Goal: Find specific page/section: Find specific page/section

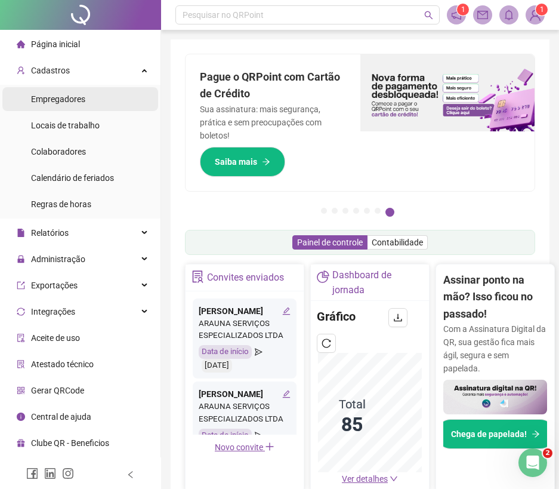
drag, startPoint x: 0, startPoint y: 0, endPoint x: 66, endPoint y: 96, distance: 116.3
click at [66, 96] on span "Empregadores" at bounding box center [58, 99] width 54 height 10
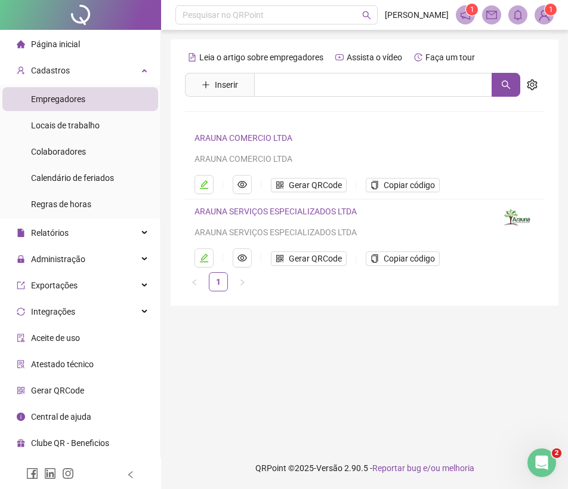
click at [73, 39] on span "Página inicial" at bounding box center [55, 44] width 49 height 10
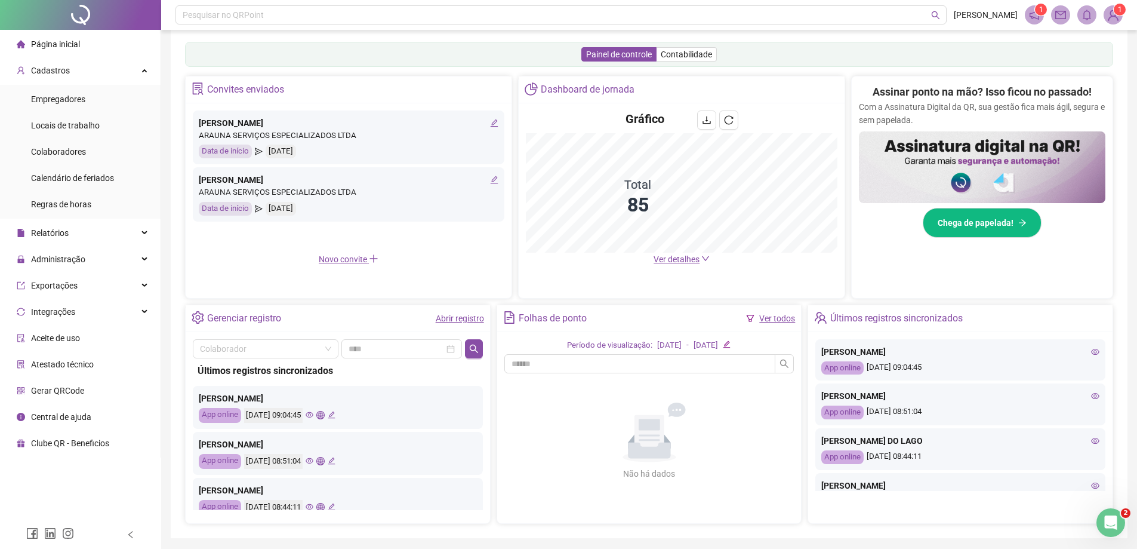
scroll to position [229, 0]
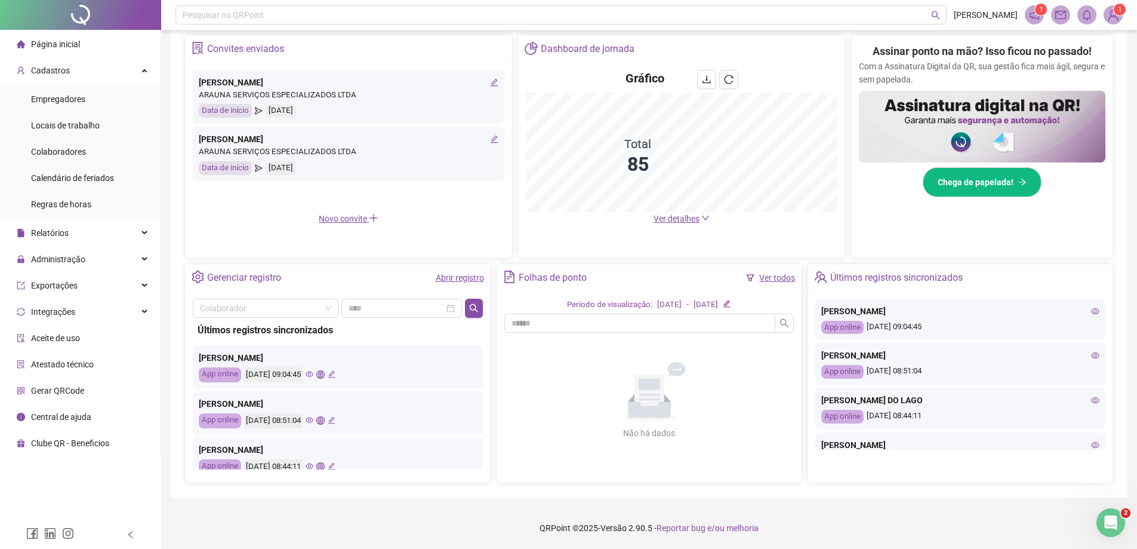
click at [559, 350] on div "[PERSON_NAME]" at bounding box center [961, 355] width 278 height 13
click at [559, 352] on icon "eye" at bounding box center [1095, 355] width 8 height 8
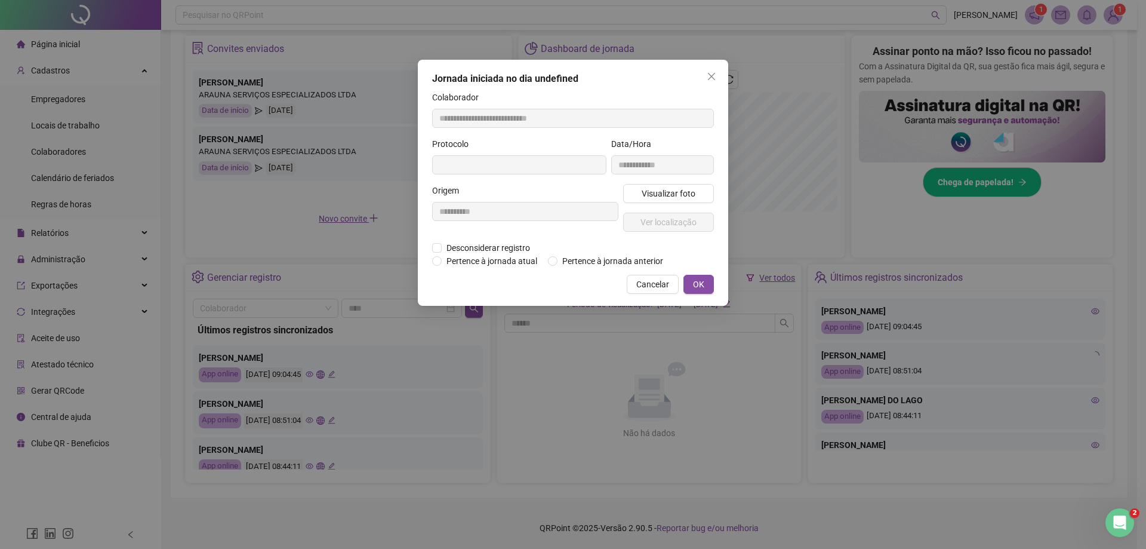
type input "**********"
click at [559, 192] on span "Visualizar foto" at bounding box center [669, 193] width 54 height 13
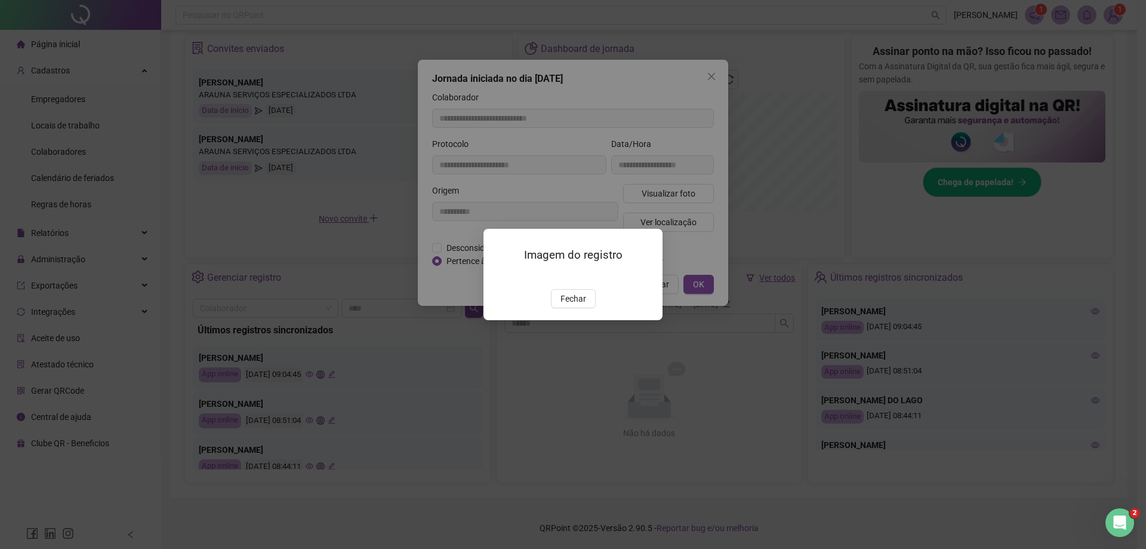
click at [498, 276] on img at bounding box center [498, 276] width 0 height 0
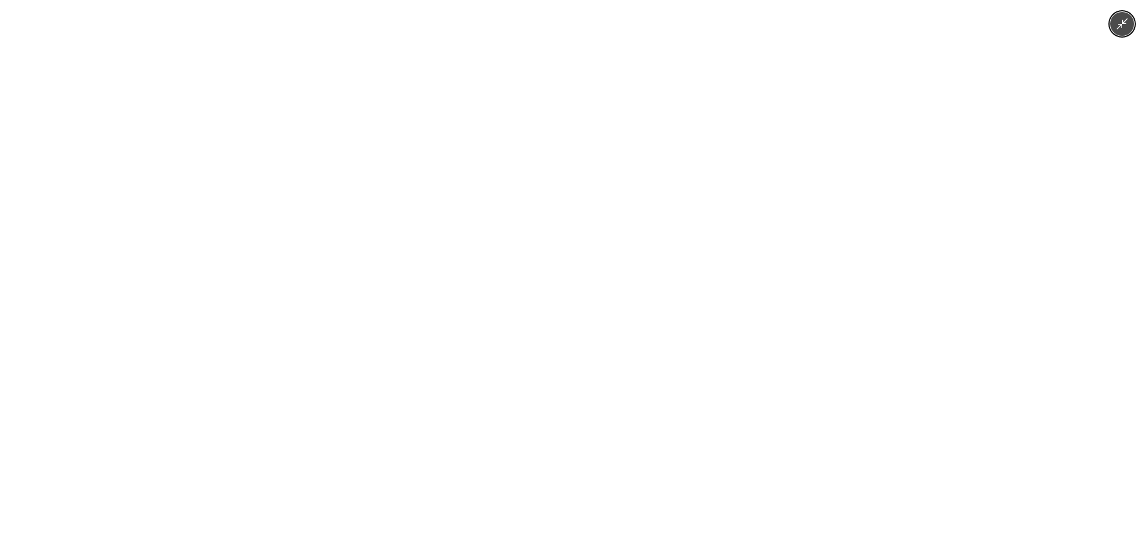
click at [559, 419] on div at bounding box center [573, 274] width 1146 height 549
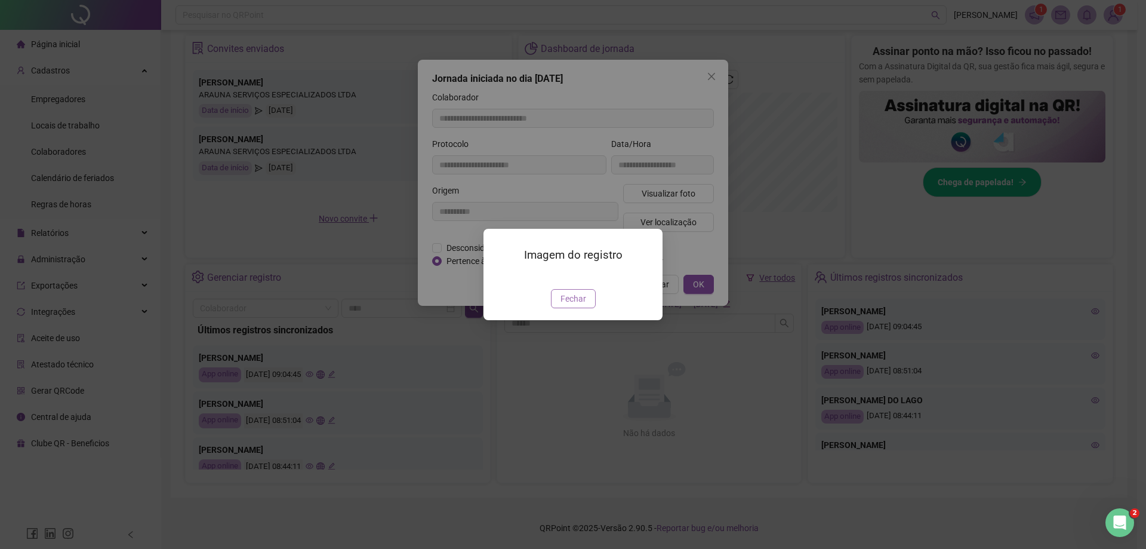
click at [559, 305] on span "Fechar" at bounding box center [574, 298] width 26 height 13
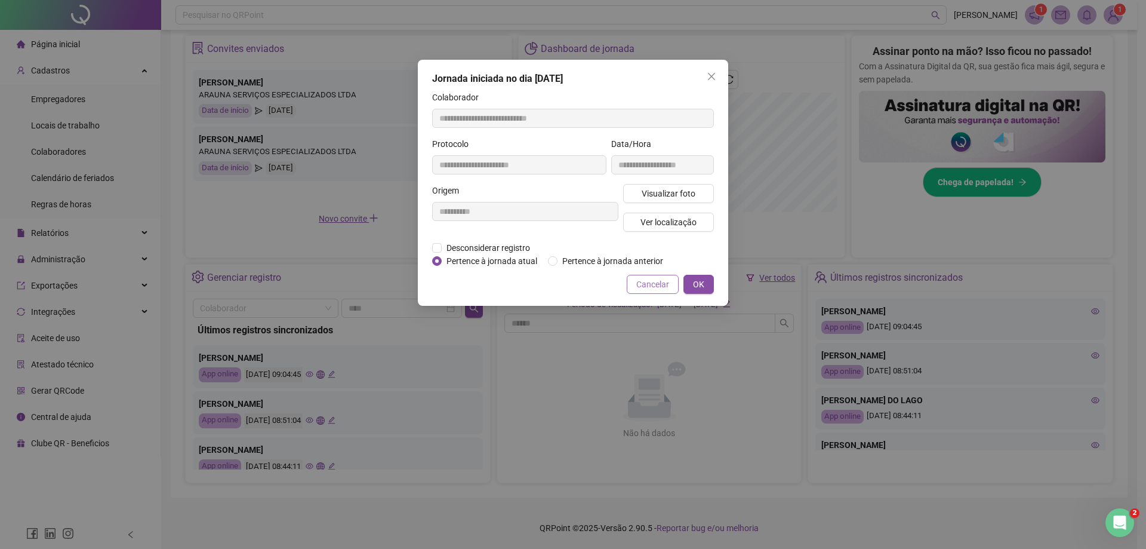
click at [559, 283] on span "Cancelar" at bounding box center [652, 284] width 33 height 13
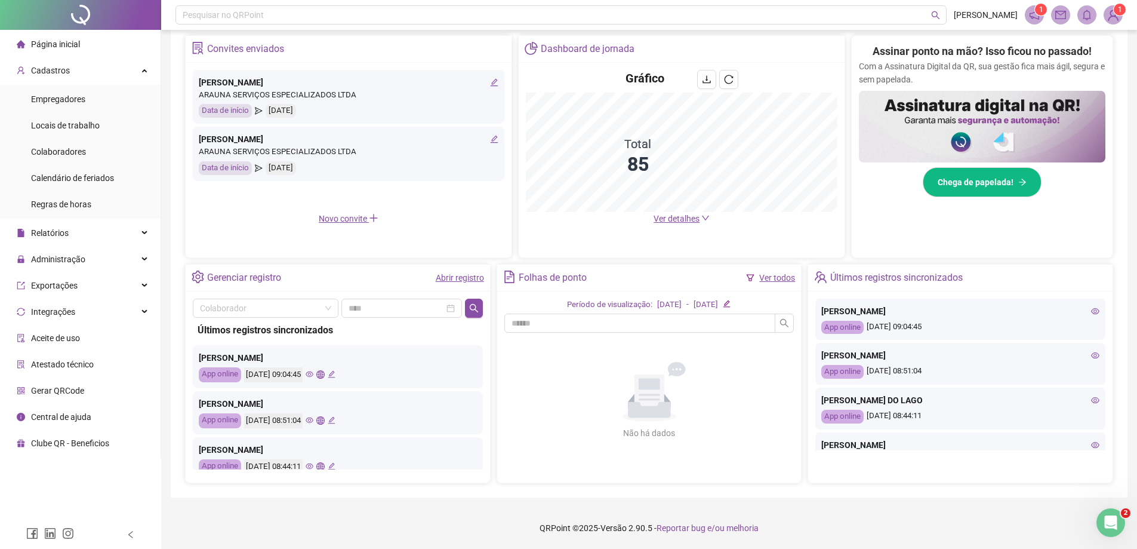
click at [559, 308] on icon "eye" at bounding box center [1095, 310] width 8 height 6
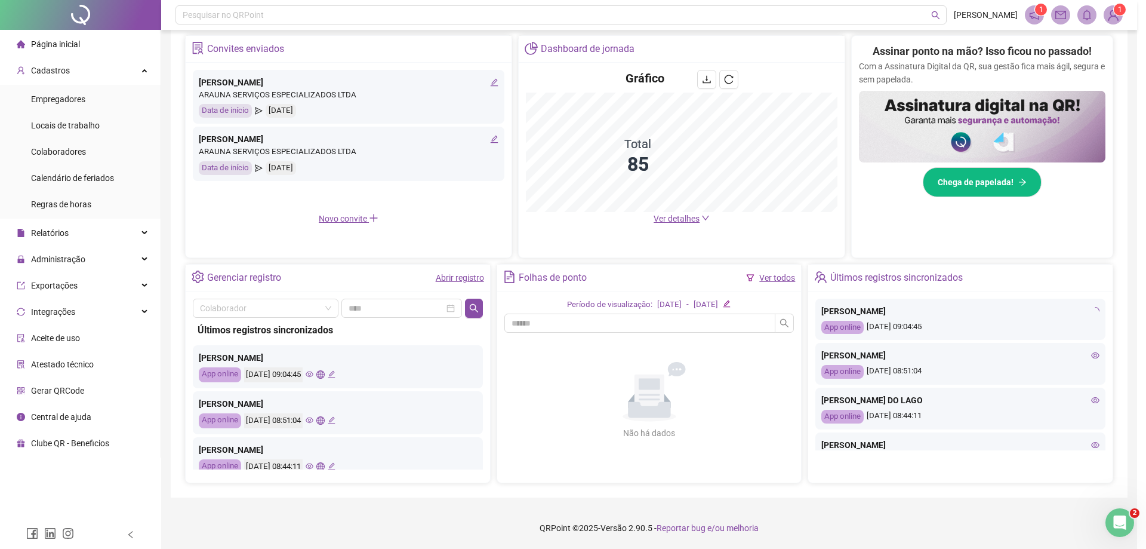
type input "**********"
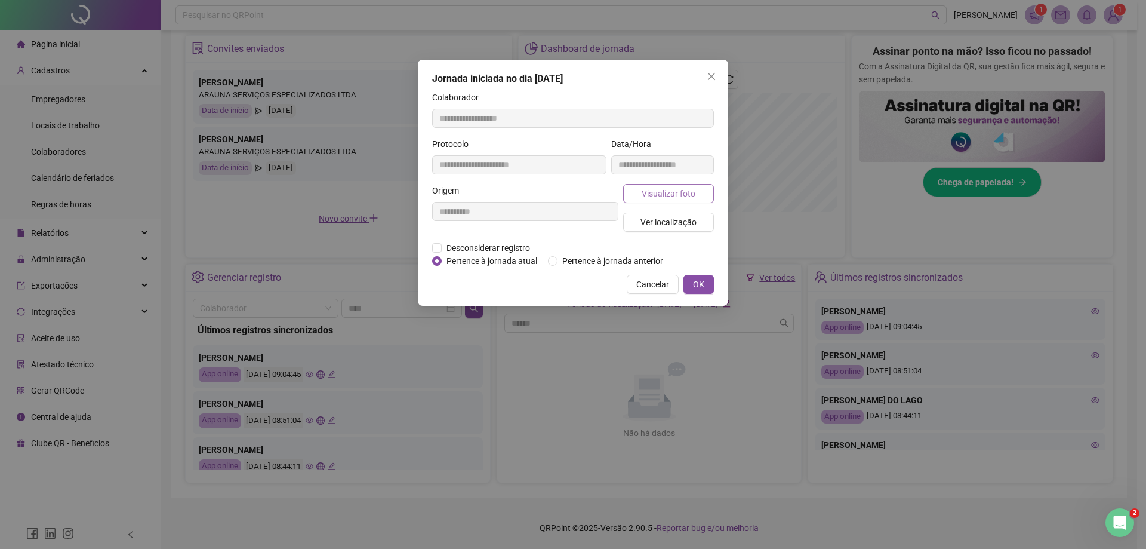
click at [559, 192] on button "Visualizar foto" at bounding box center [668, 193] width 91 height 19
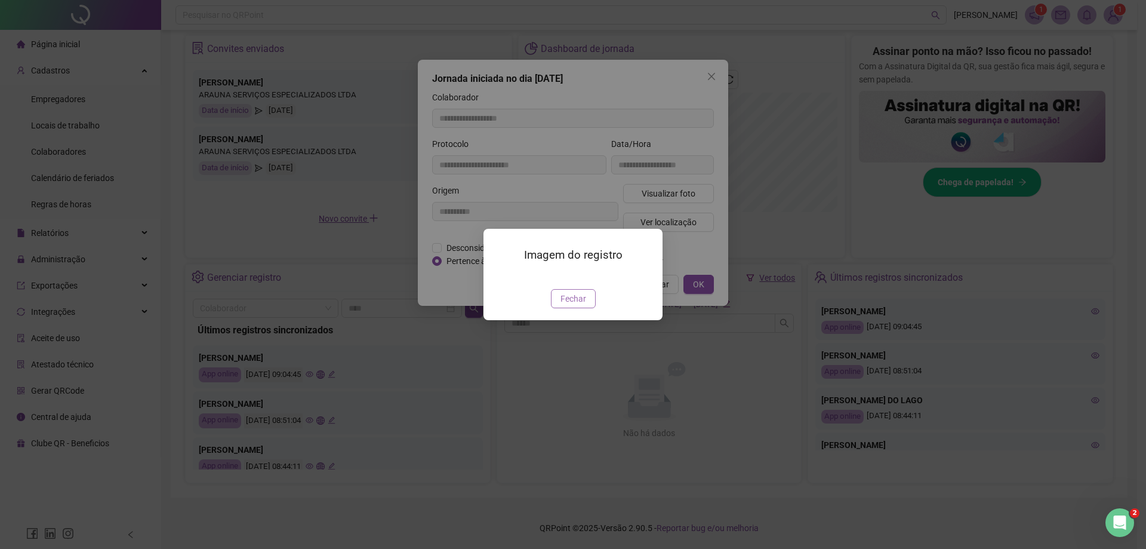
click at [559, 305] on span "Fechar" at bounding box center [574, 298] width 26 height 13
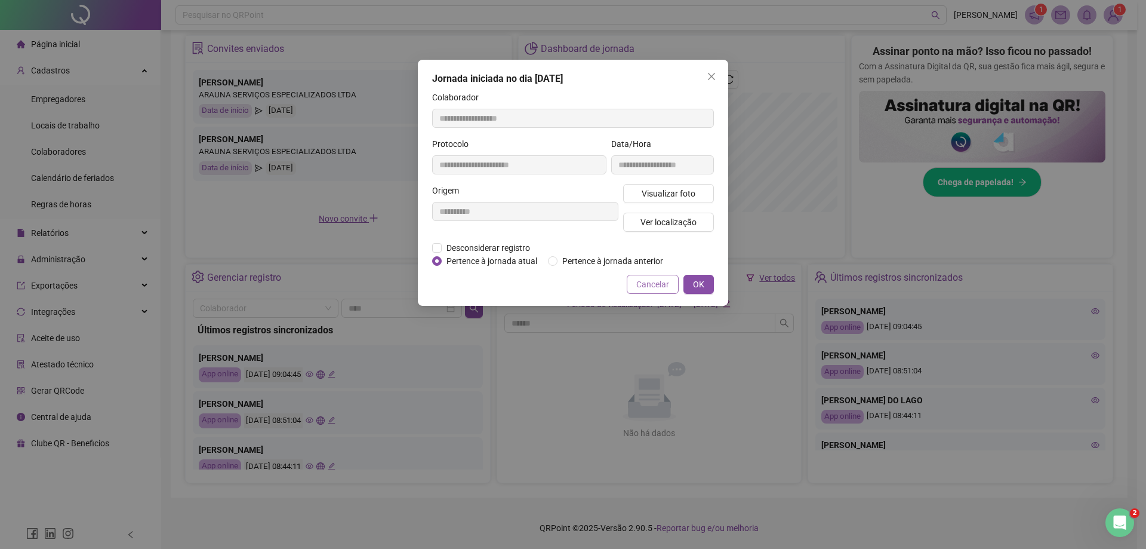
click at [559, 277] on button "Cancelar" at bounding box center [653, 284] width 52 height 19
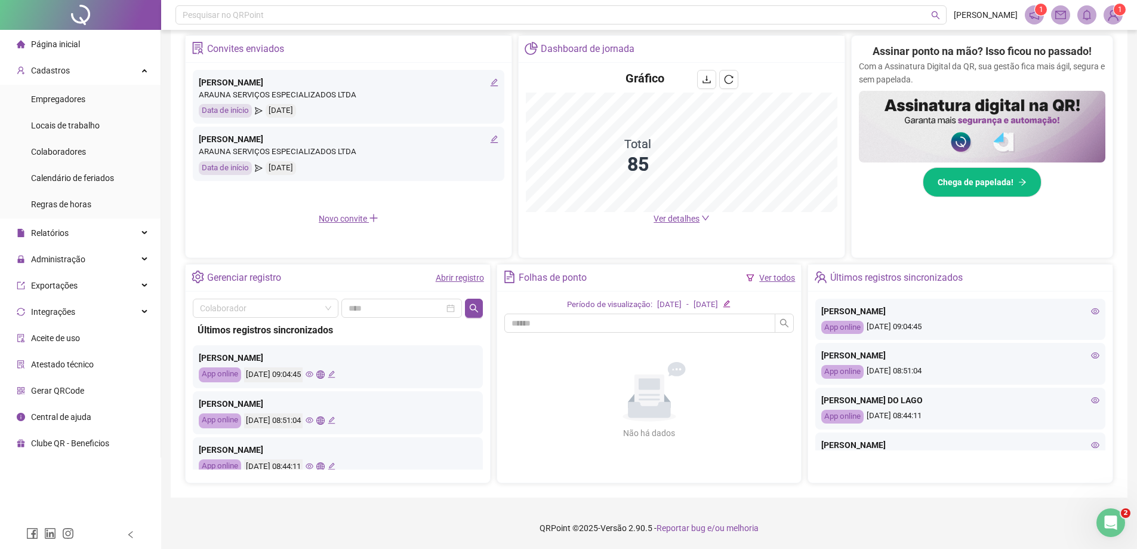
click at [559, 402] on icon "eye" at bounding box center [1095, 400] width 8 height 8
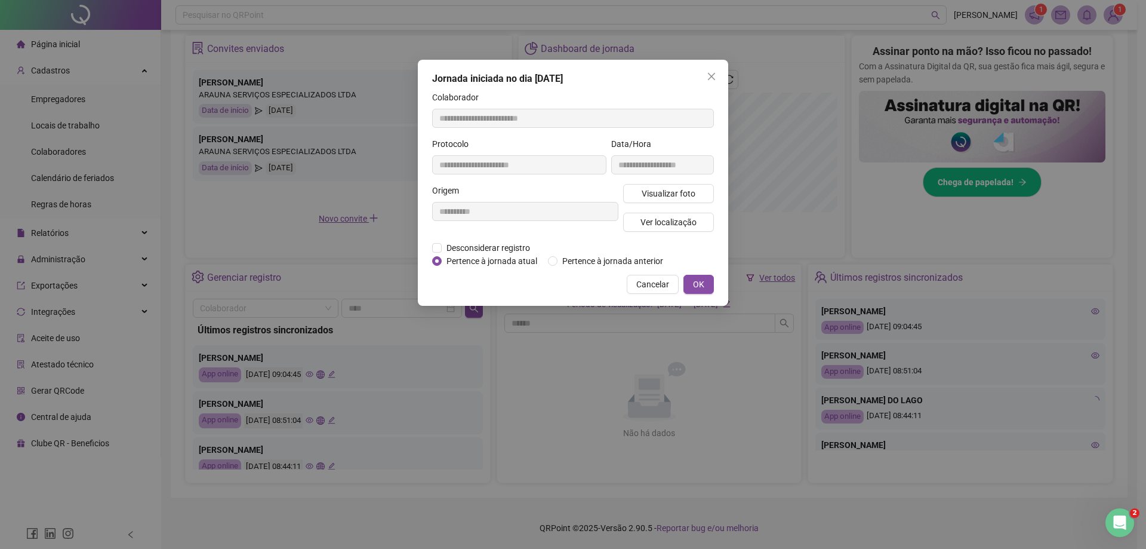
type input "**********"
click at [559, 187] on span "Visualizar foto" at bounding box center [669, 193] width 54 height 13
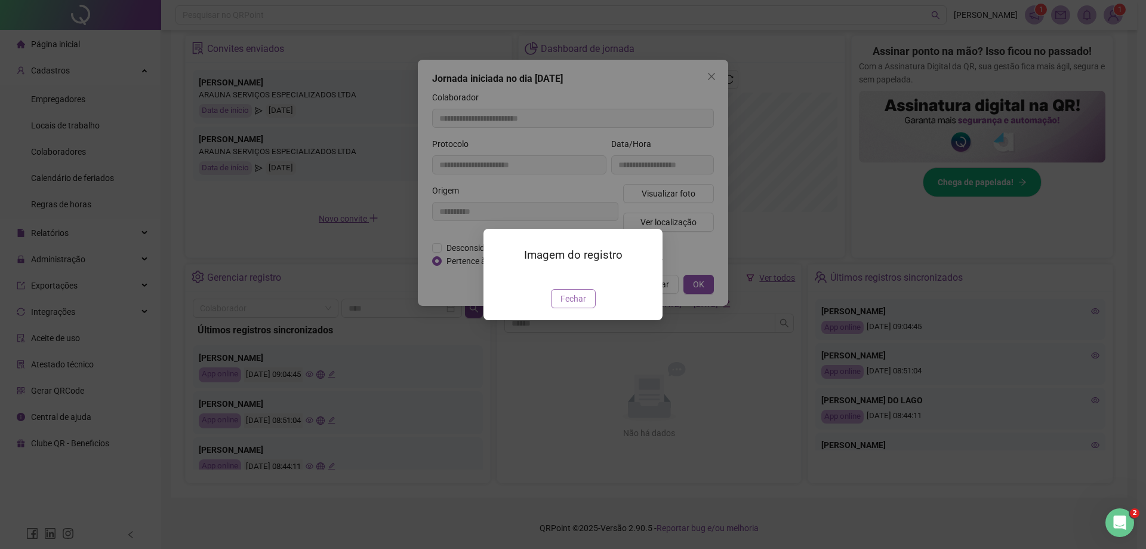
click at [559, 305] on span "Fechar" at bounding box center [574, 298] width 26 height 13
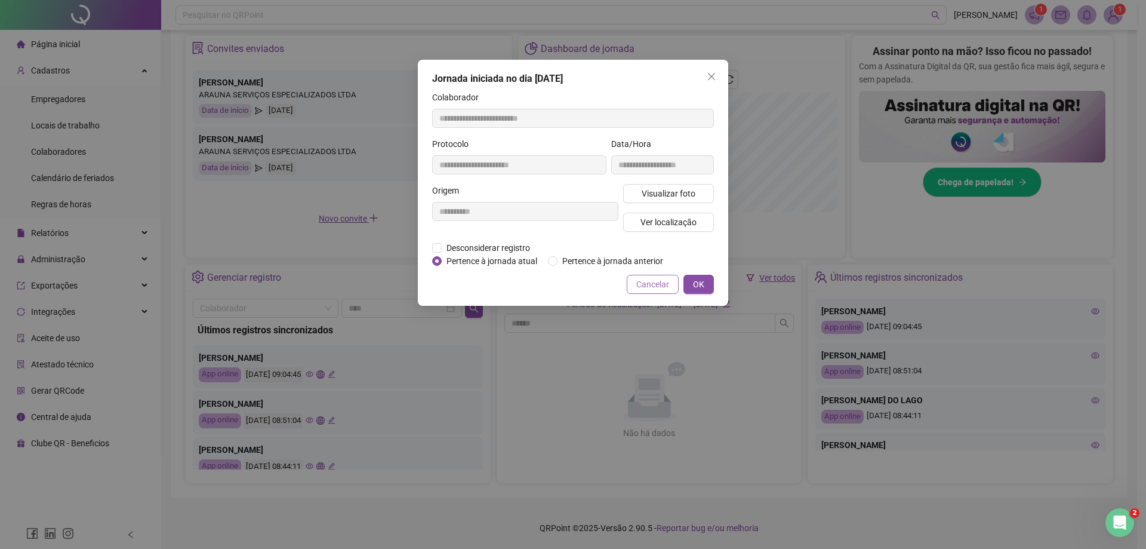
click at [559, 286] on span "Cancelar" at bounding box center [652, 284] width 33 height 13
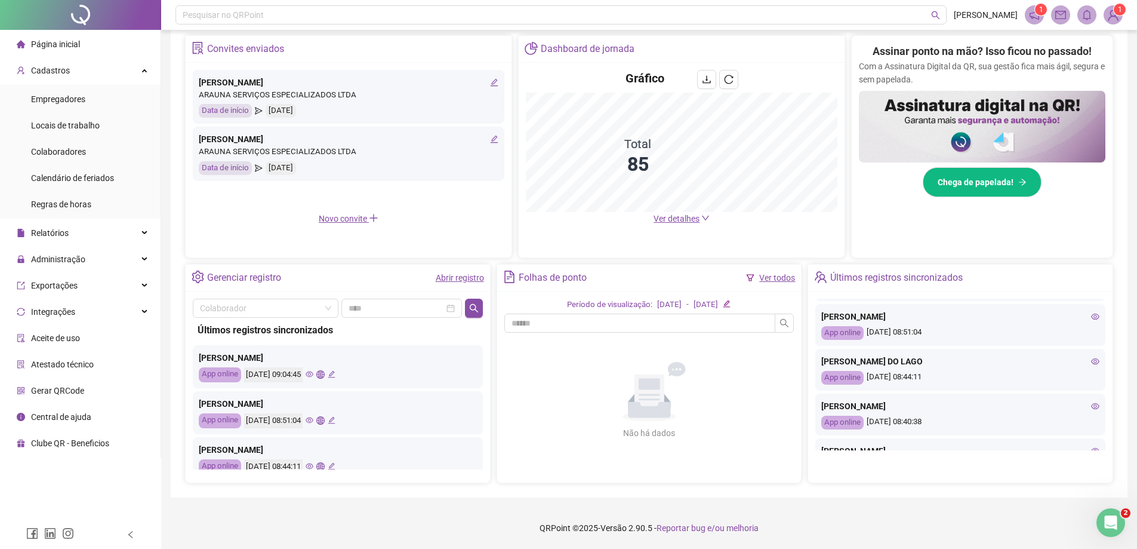
scroll to position [60, 0]
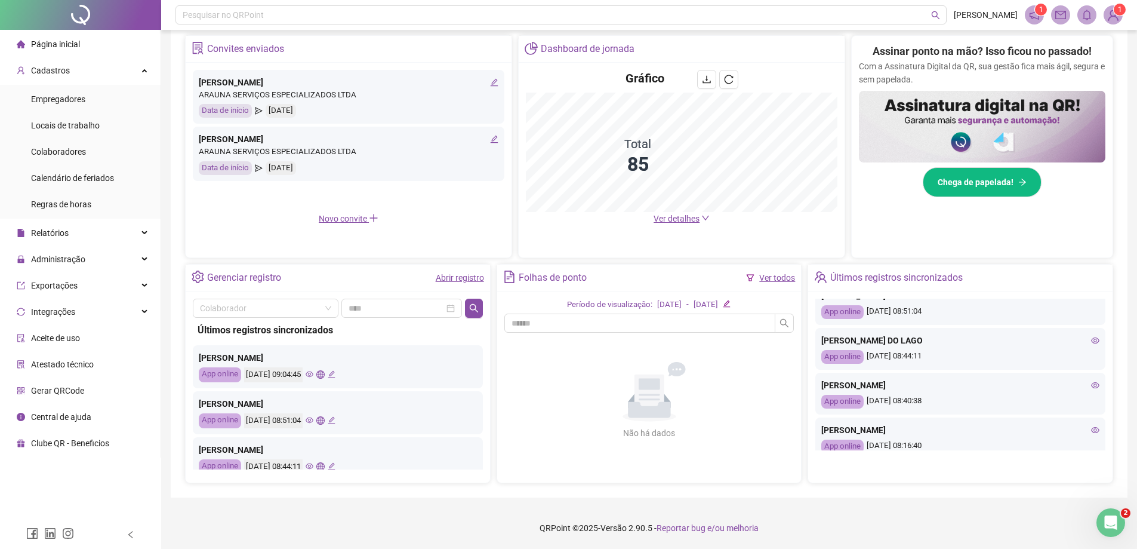
click at [559, 386] on icon "eye" at bounding box center [1095, 385] width 8 height 6
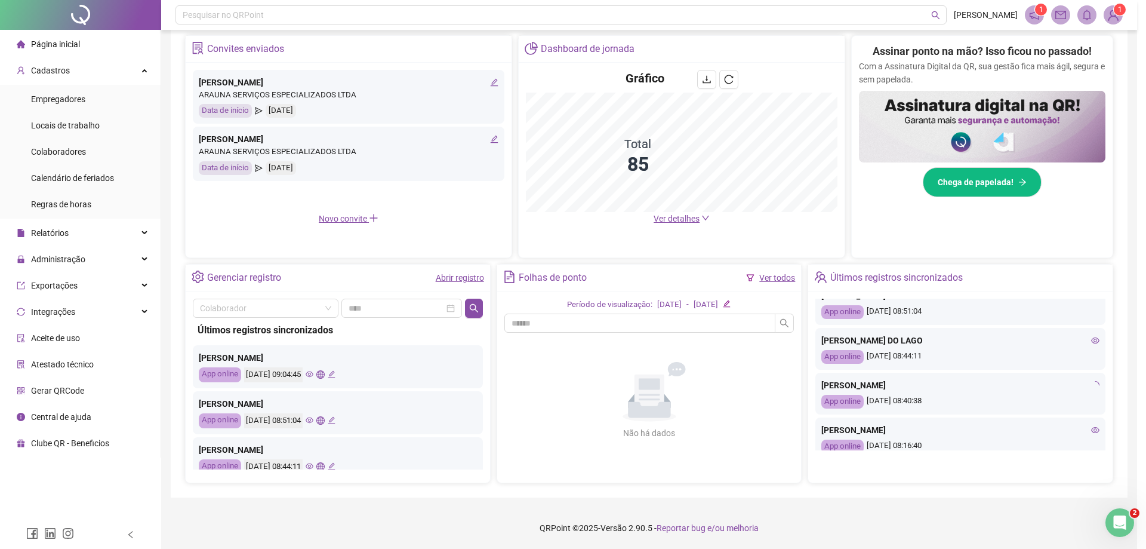
type input "**********"
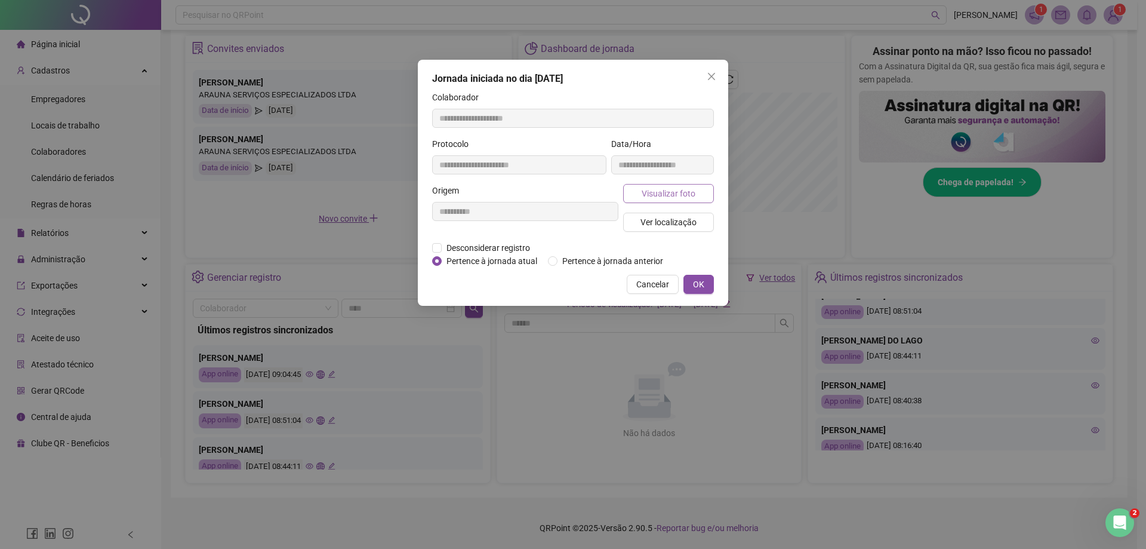
click at [559, 190] on span "Visualizar foto" at bounding box center [669, 193] width 54 height 13
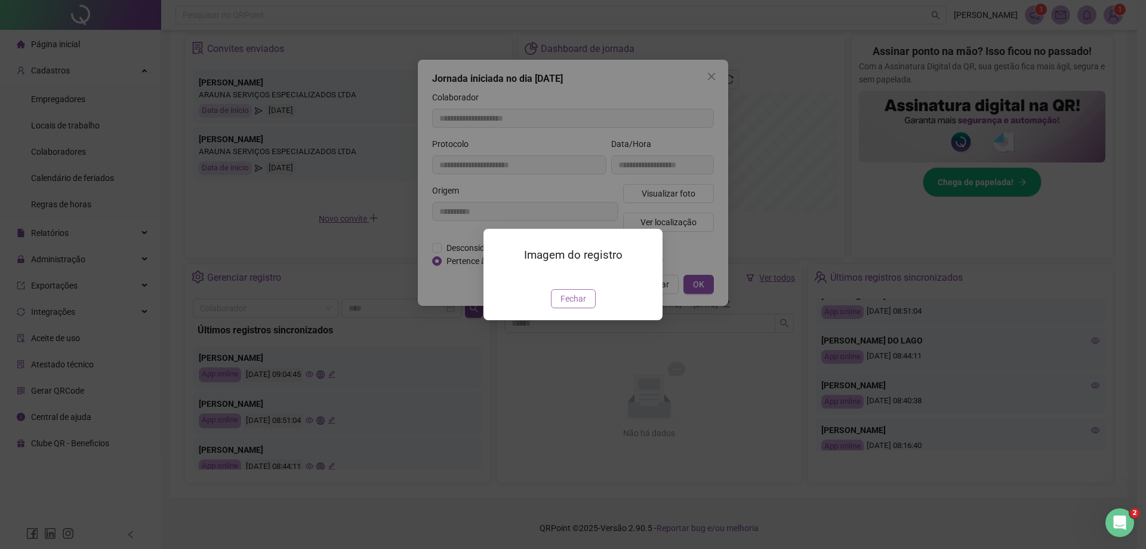
click at [559, 305] on span "Fechar" at bounding box center [574, 298] width 26 height 13
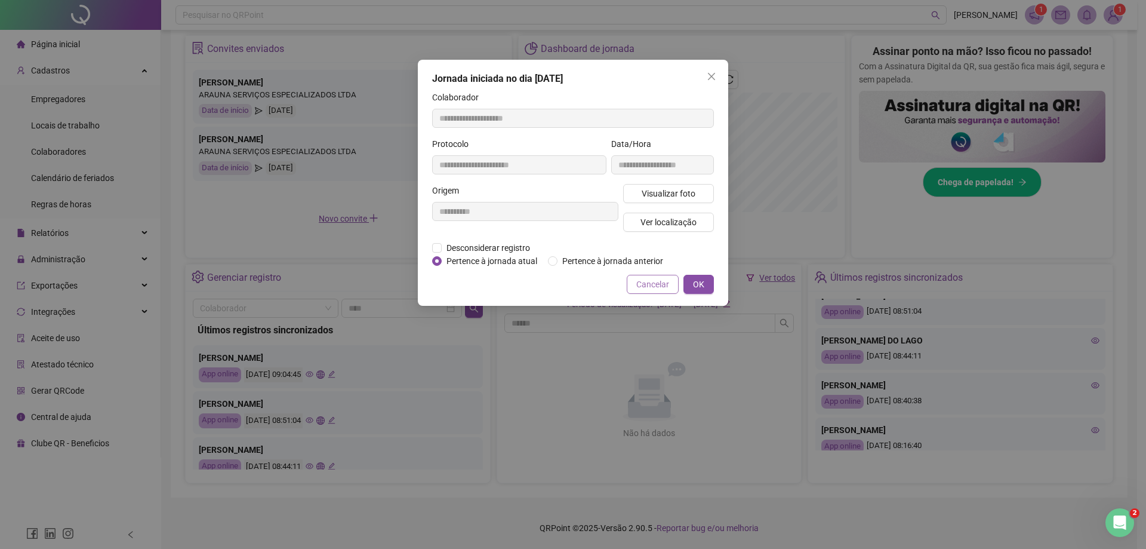
click at [559, 292] on button "Cancelar" at bounding box center [653, 284] width 52 height 19
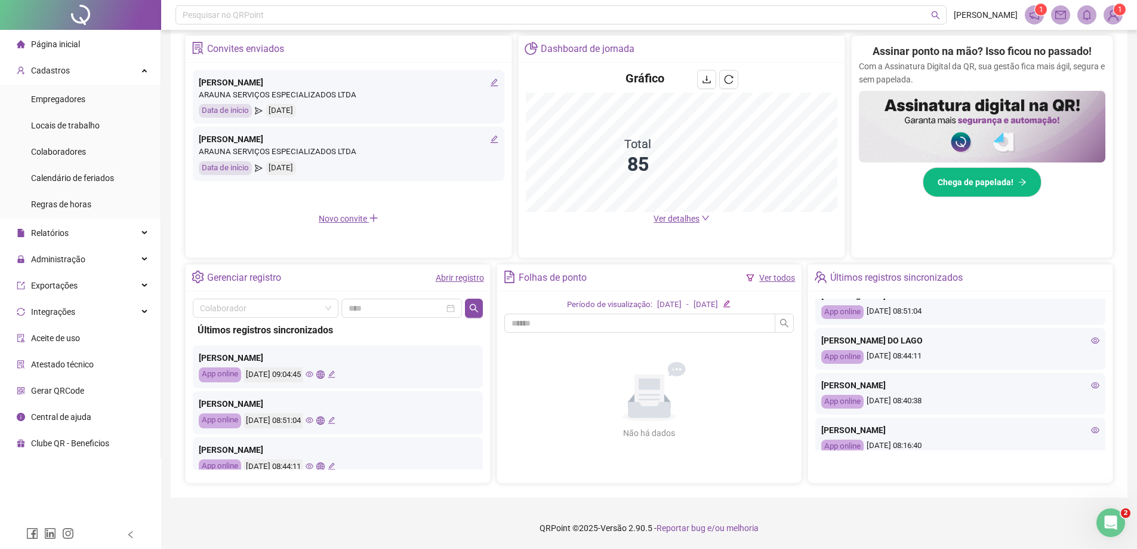
click at [559, 426] on icon "eye" at bounding box center [1095, 430] width 8 height 8
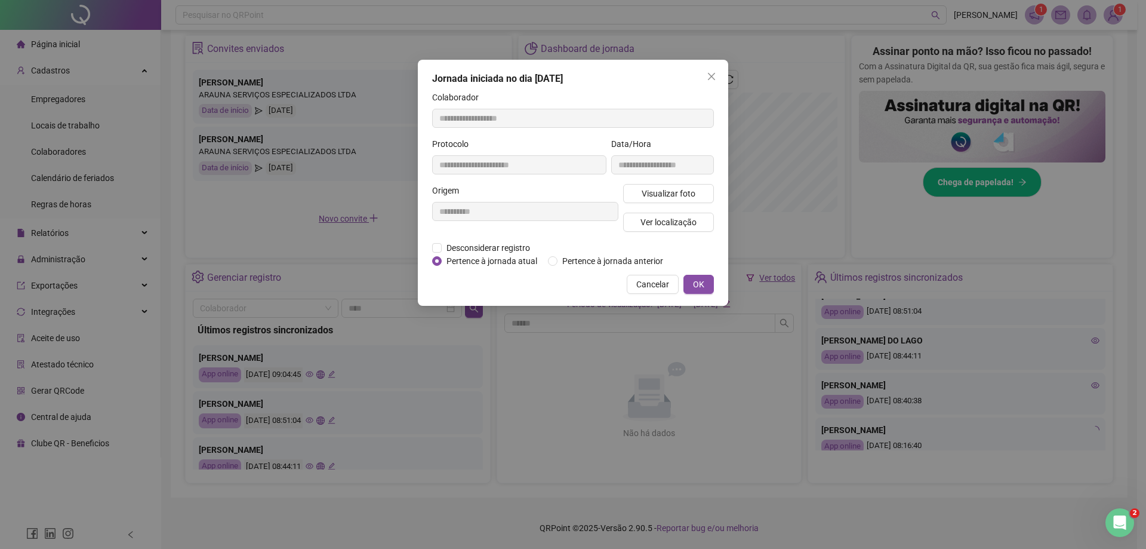
type input "**********"
click at [559, 195] on span "Visualizar foto" at bounding box center [669, 193] width 54 height 13
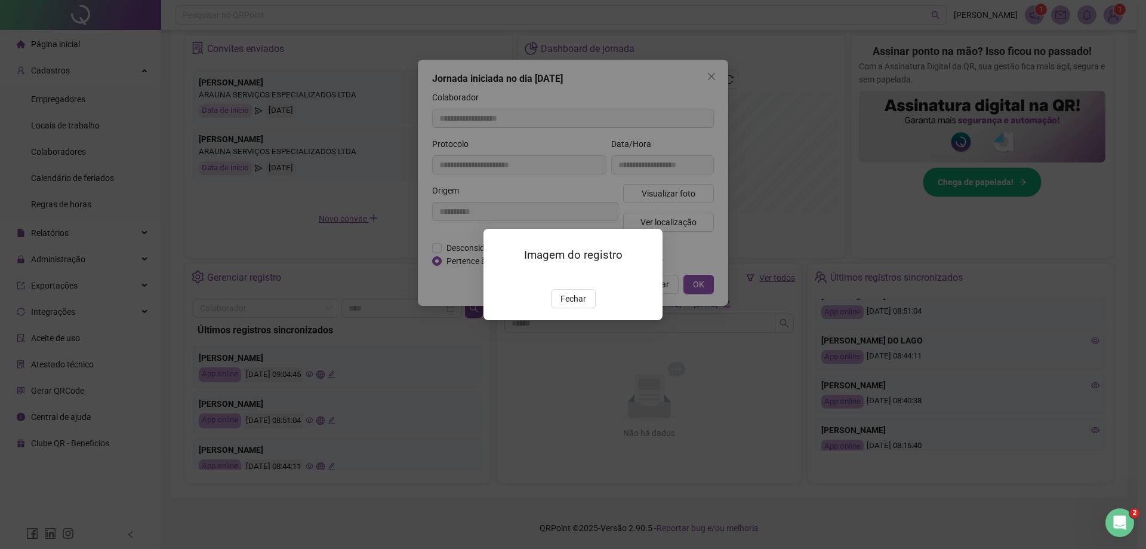
click at [498, 276] on img at bounding box center [498, 276] width 0 height 0
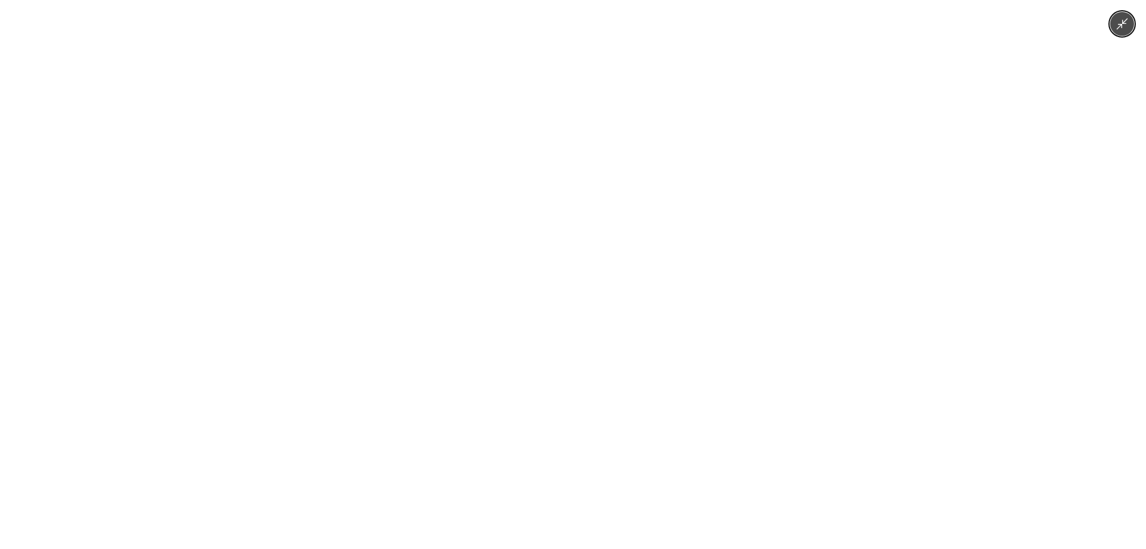
click at [395, 307] on img at bounding box center [572, 274] width 411 height 549
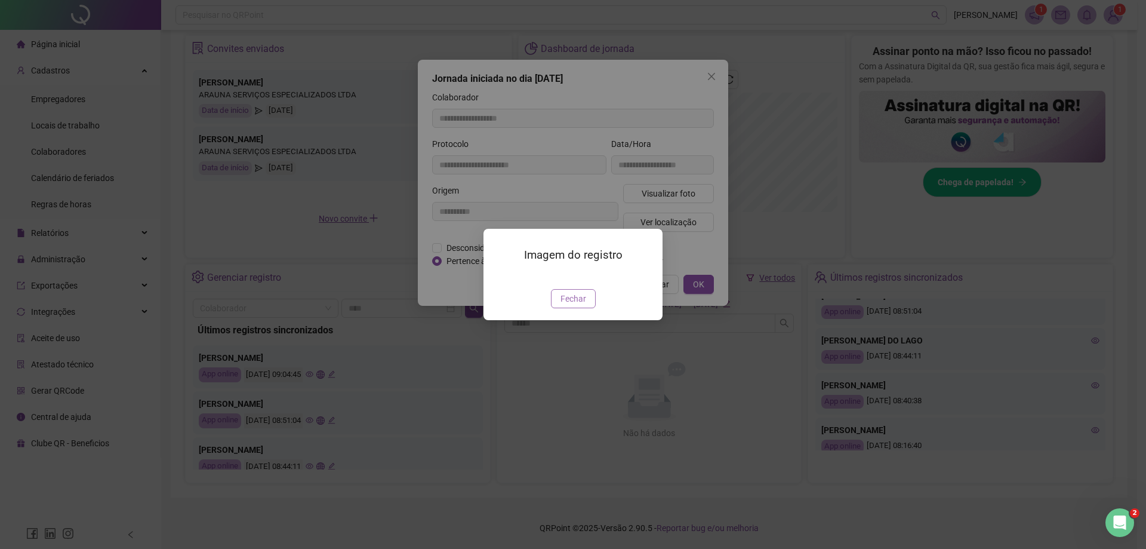
click at [559, 305] on span "Fechar" at bounding box center [574, 298] width 26 height 13
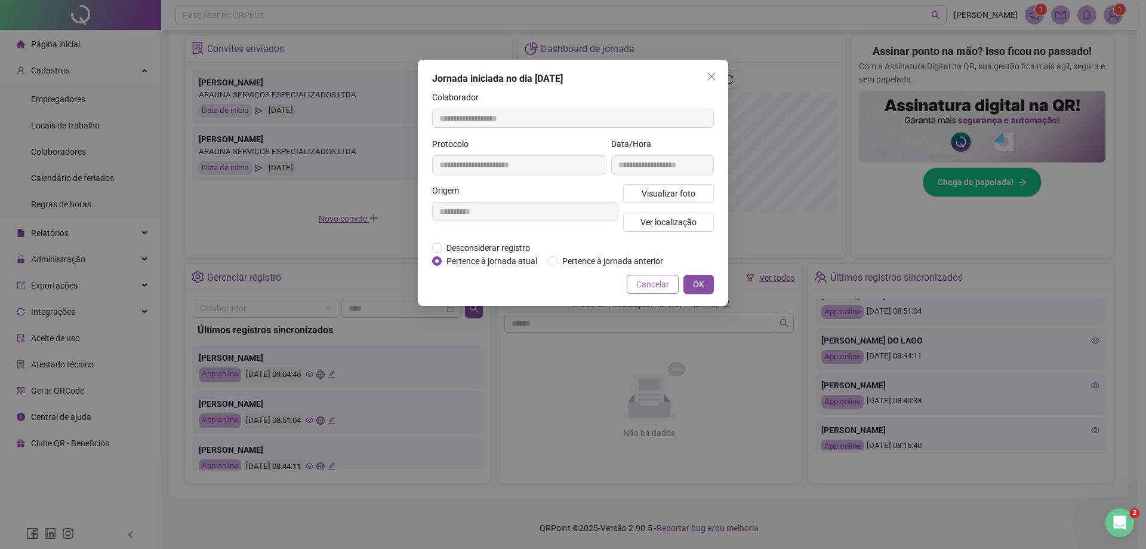
click at [559, 287] on span "Cancelar" at bounding box center [652, 284] width 33 height 13
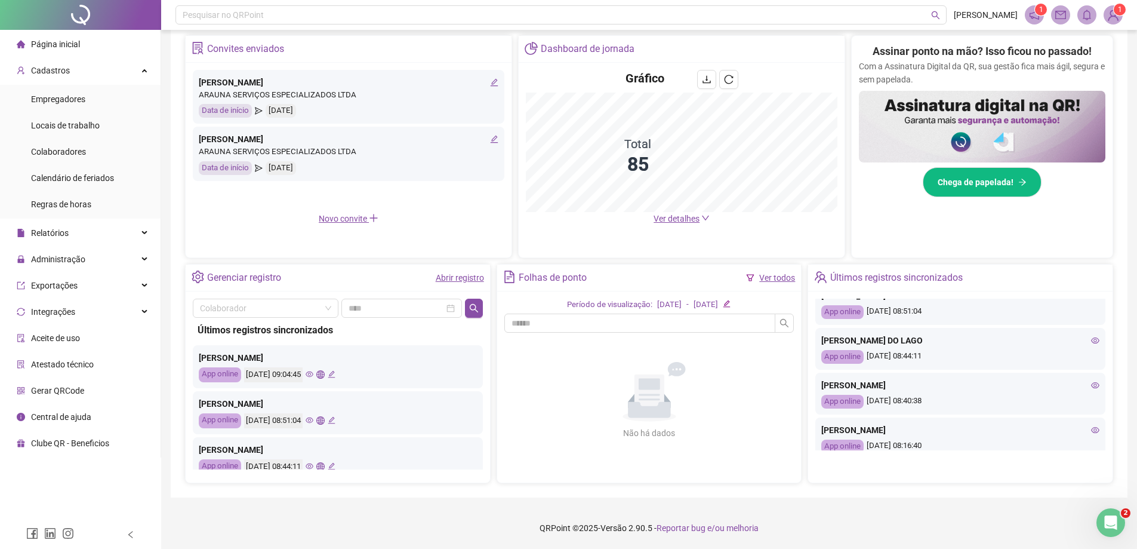
scroll to position [119, 0]
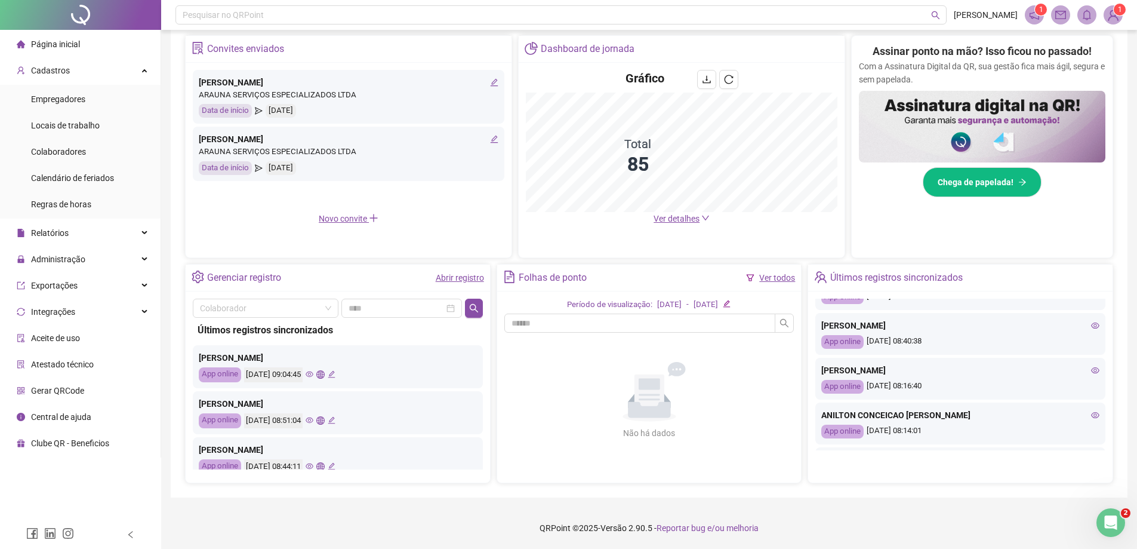
click at [559, 413] on icon "eye" at bounding box center [1095, 415] width 8 height 6
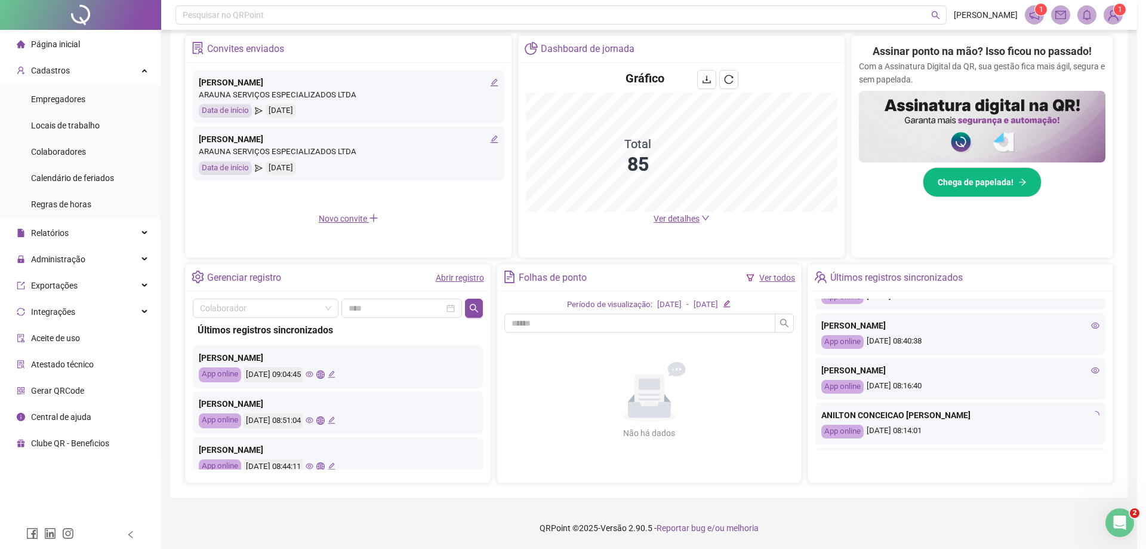
type input "**********"
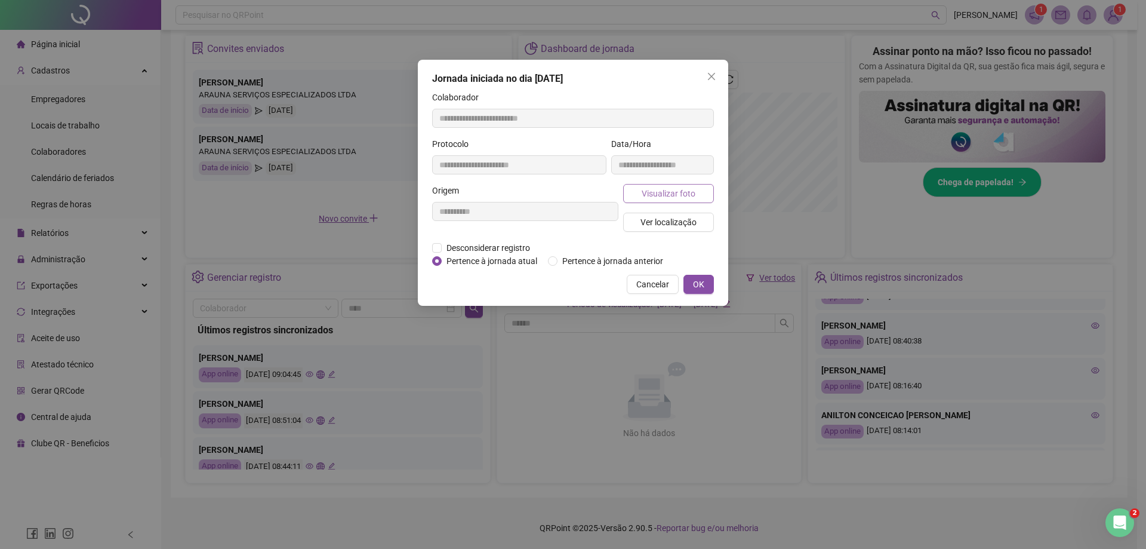
click at [559, 192] on span "Visualizar foto" at bounding box center [669, 193] width 54 height 13
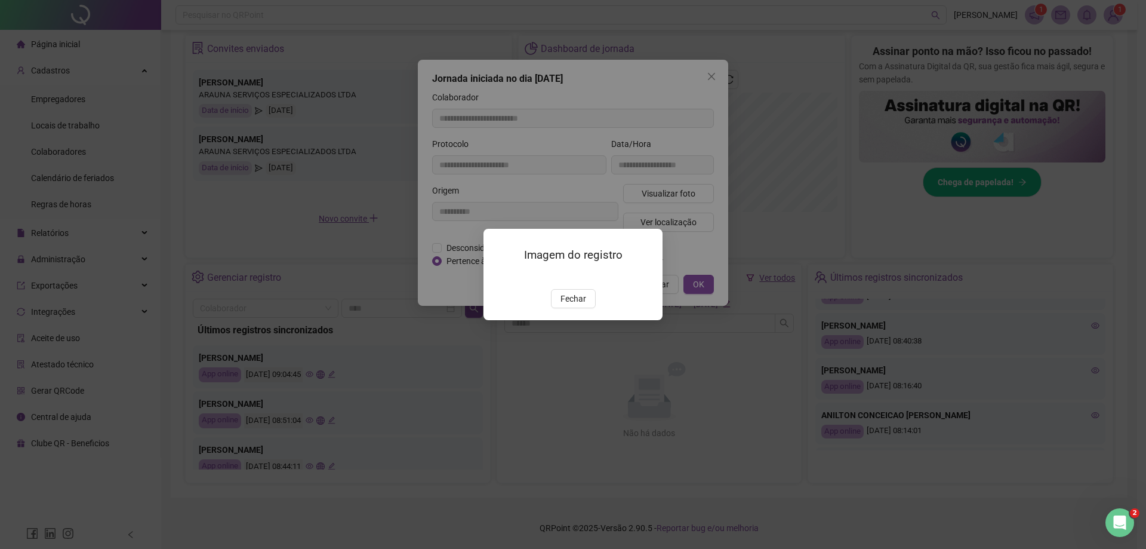
click at [498, 276] on img at bounding box center [498, 276] width 0 height 0
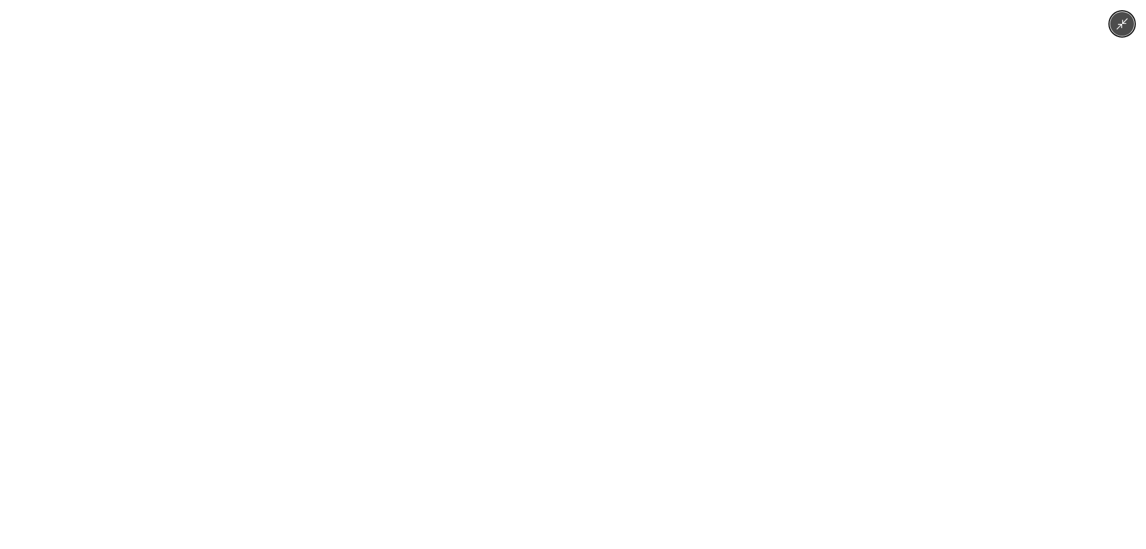
click at [559, 297] on div at bounding box center [573, 274] width 1146 height 549
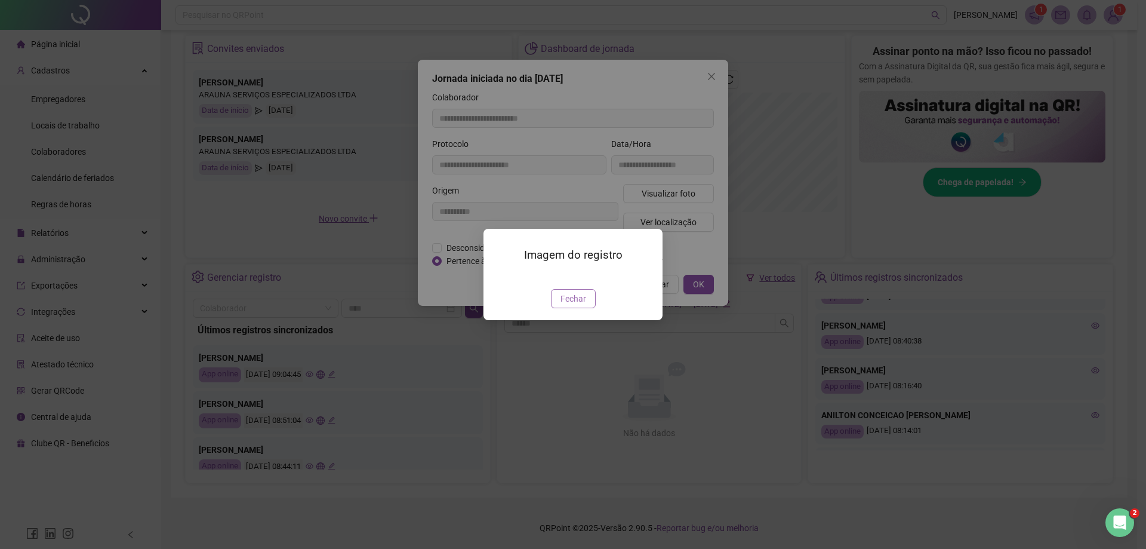
click at [559, 308] on button "Fechar" at bounding box center [573, 298] width 45 height 19
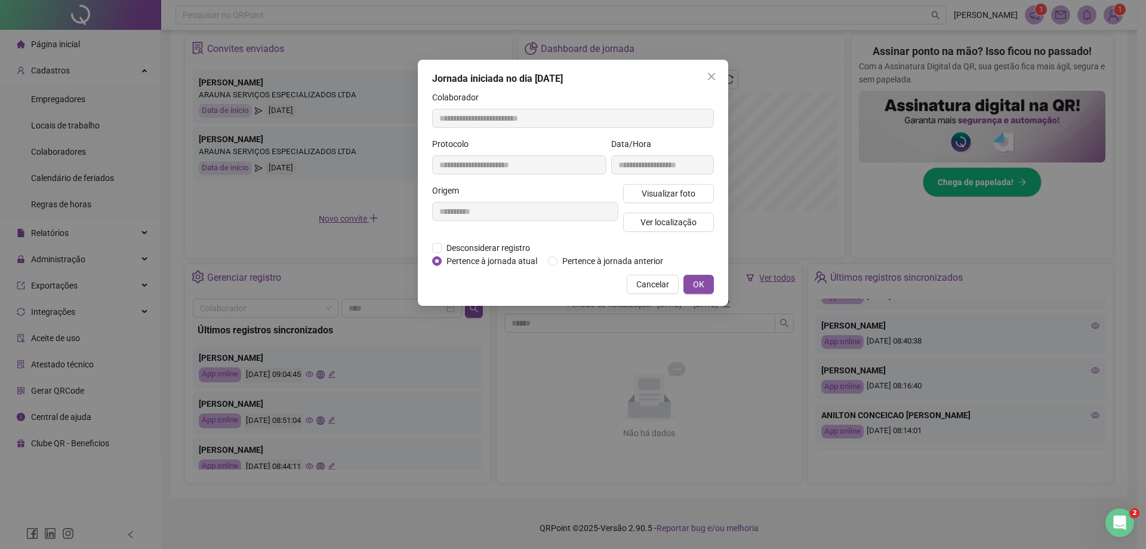
click at [559, 379] on div "**********" at bounding box center [573, 274] width 1146 height 549
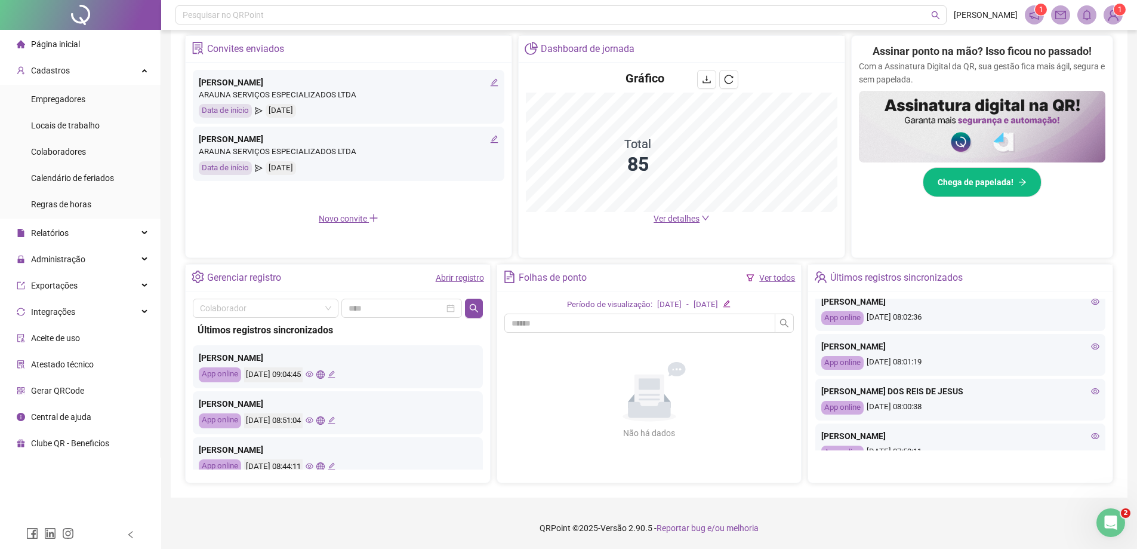
scroll to position [397, 0]
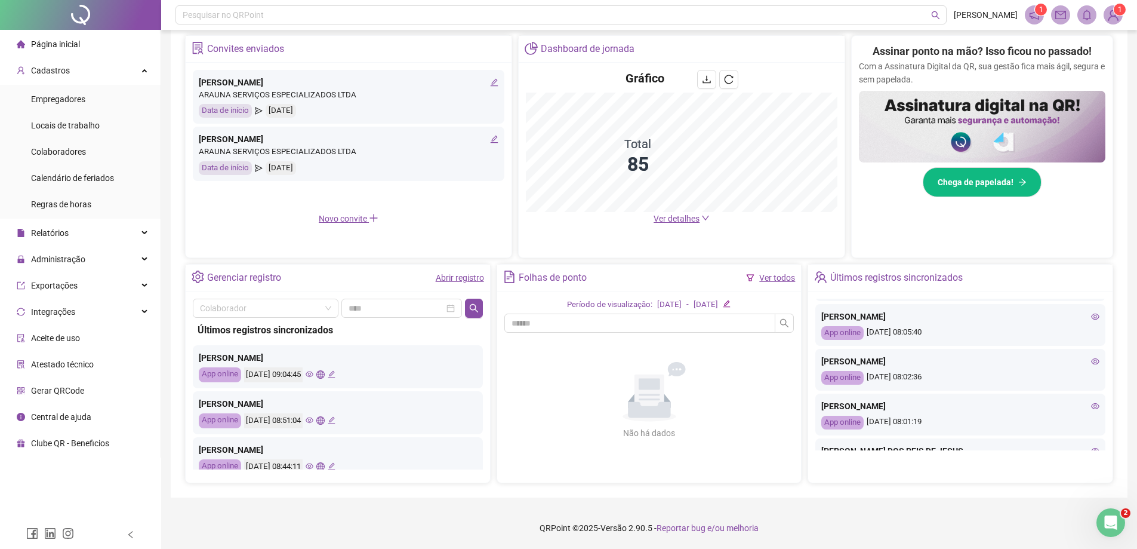
click at [559, 405] on icon "eye" at bounding box center [1095, 406] width 8 height 8
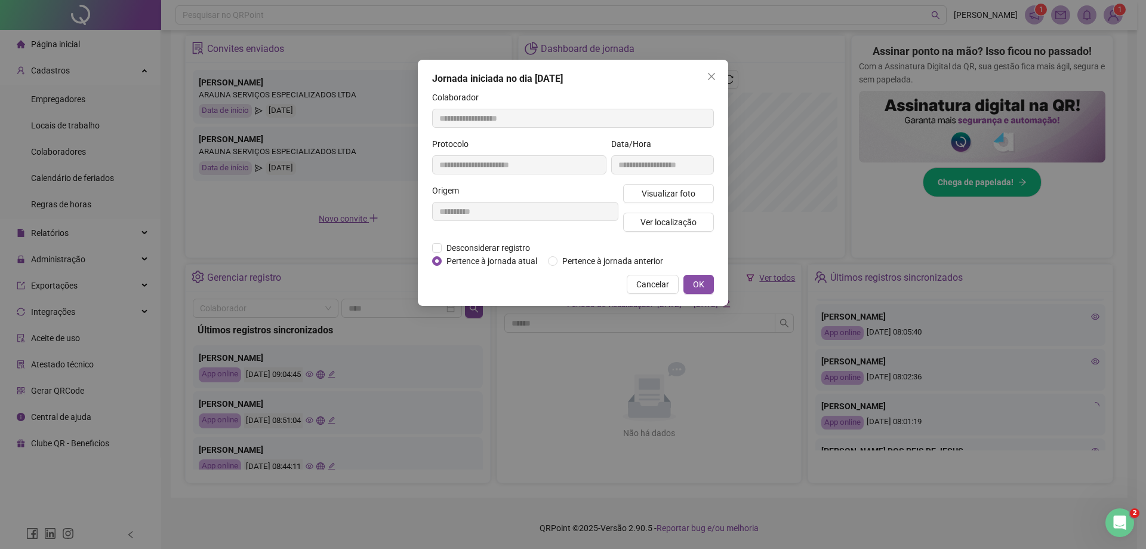
type input "**********"
click at [559, 196] on div "**********" at bounding box center [573, 183] width 310 height 246
click at [559, 195] on button "Visualizar foto" at bounding box center [668, 193] width 91 height 19
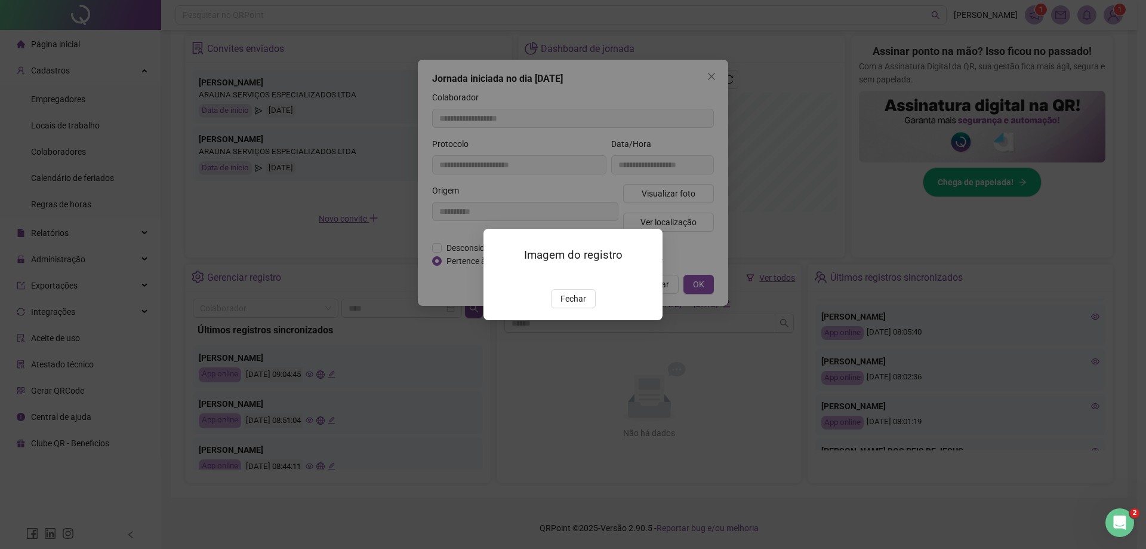
click at [498, 276] on img at bounding box center [498, 276] width 0 height 0
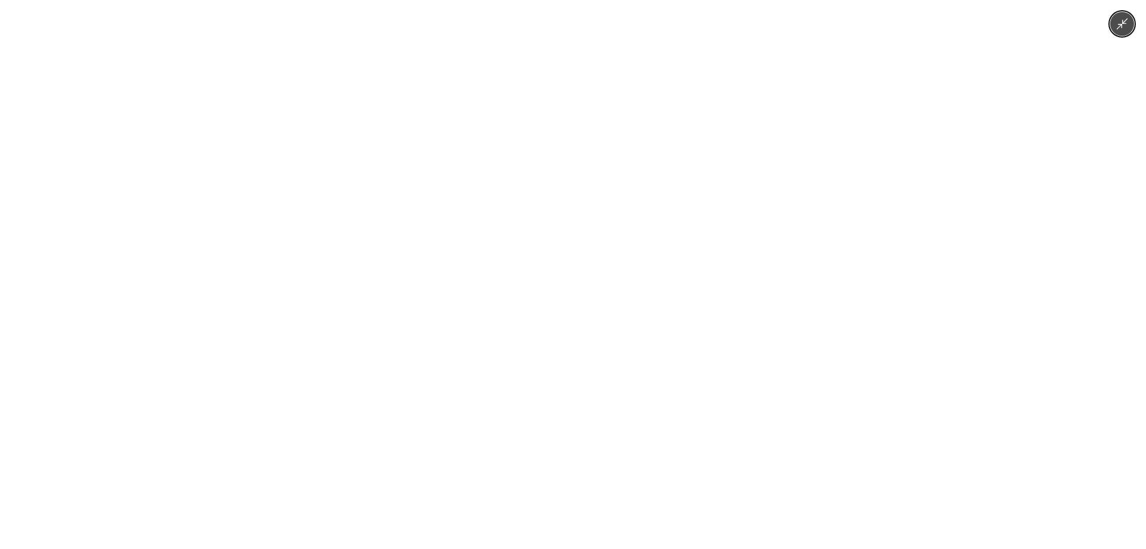
click at [559, 401] on div at bounding box center [573, 274] width 1146 height 549
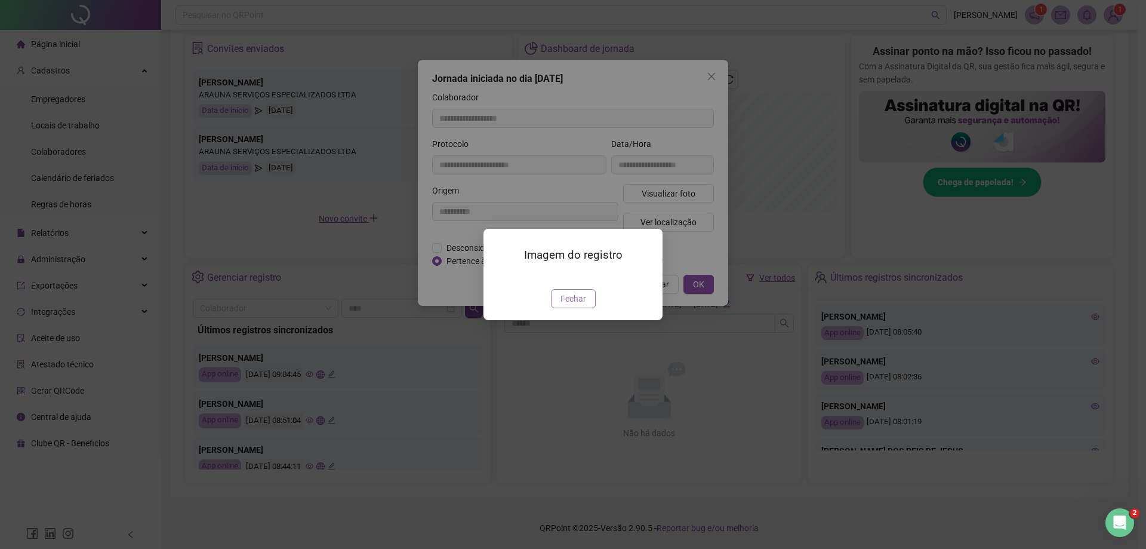
click at [558, 308] on button "Fechar" at bounding box center [573, 298] width 45 height 19
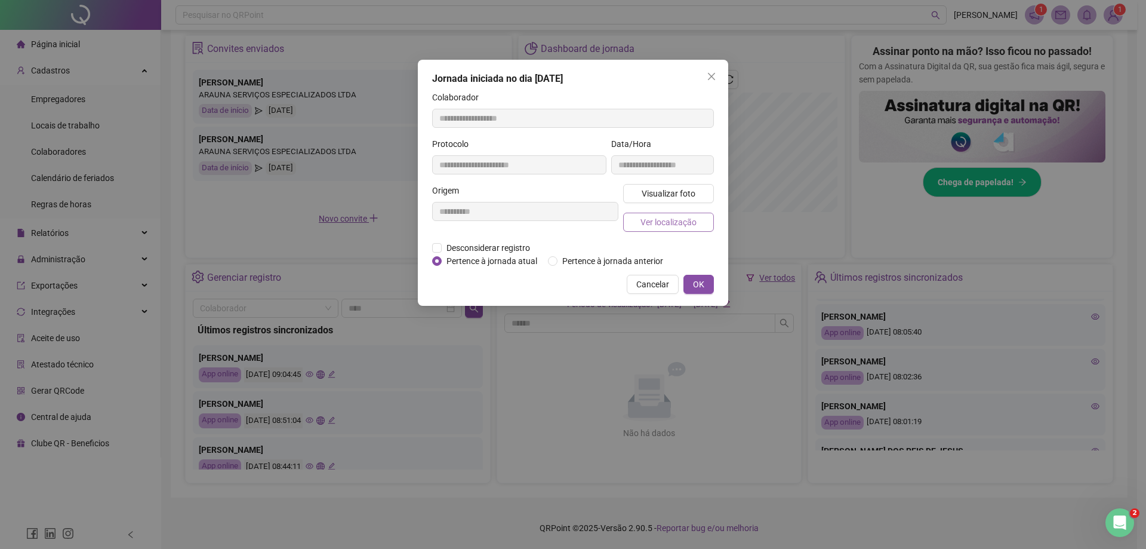
click at [559, 219] on span "Ver localização" at bounding box center [669, 222] width 56 height 13
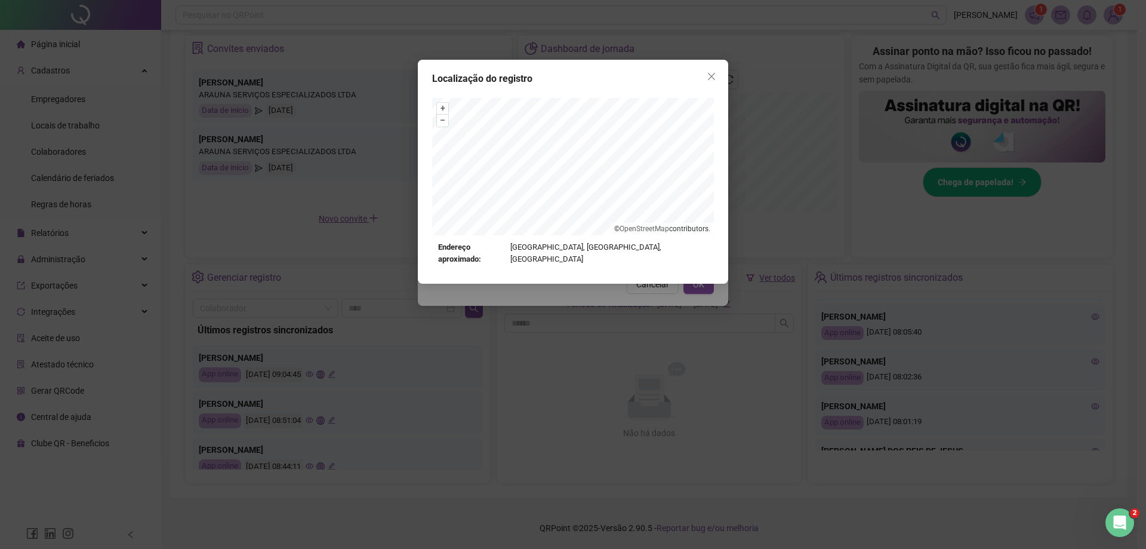
click at [559, 281] on div "Localização do registro + – ⇧ › © OpenStreetMap contributors. Endereço aproxima…" at bounding box center [573, 274] width 1146 height 549
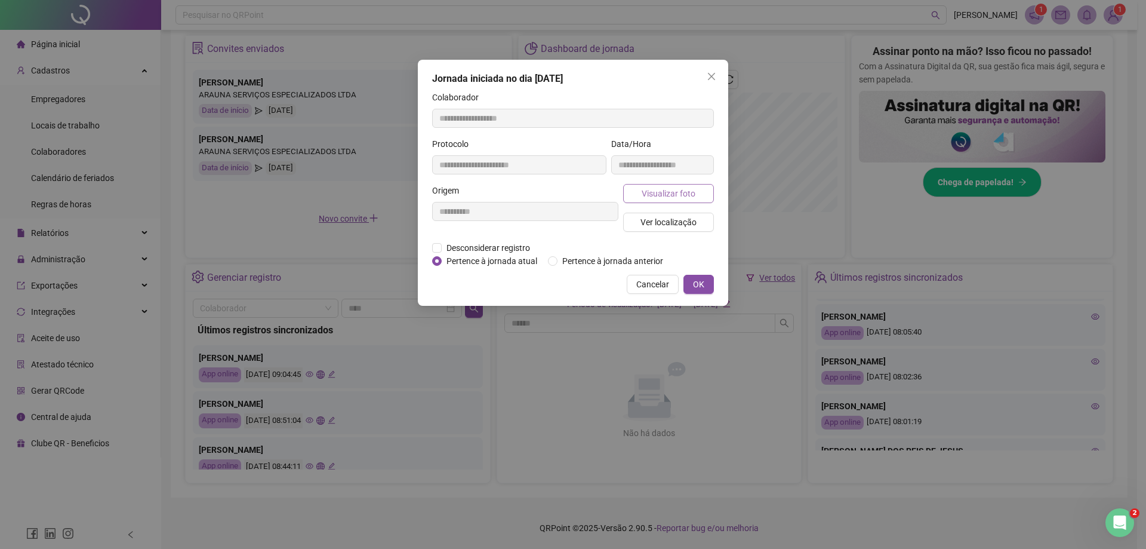
click at [559, 195] on span "Visualizar foto" at bounding box center [669, 193] width 54 height 13
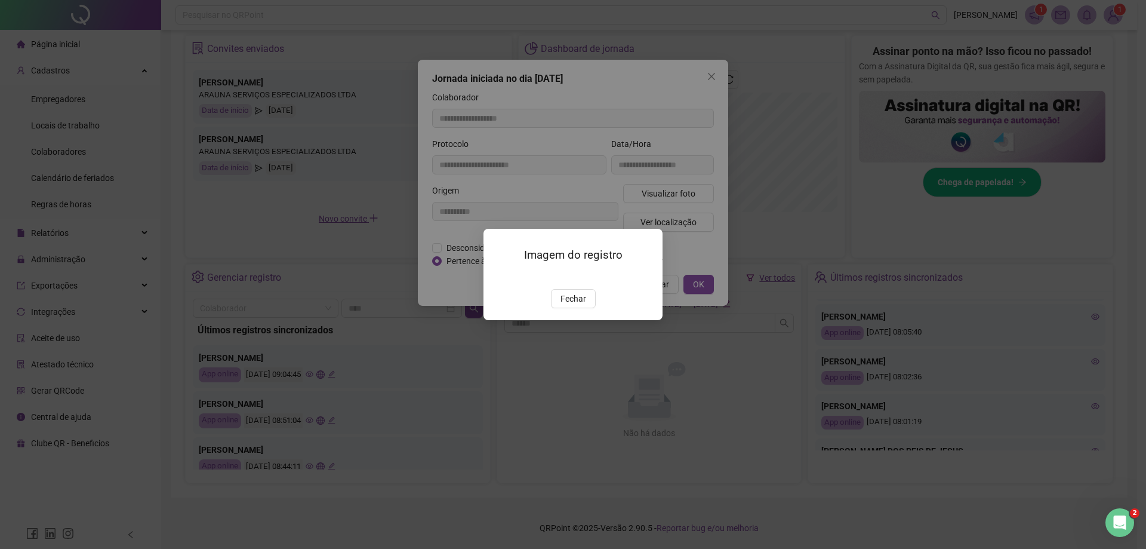
click at [498, 276] on img at bounding box center [498, 276] width 0 height 0
click at [548, 308] on div "Fechar" at bounding box center [573, 298] width 150 height 19
click at [559, 305] on span "Fechar" at bounding box center [574, 298] width 26 height 13
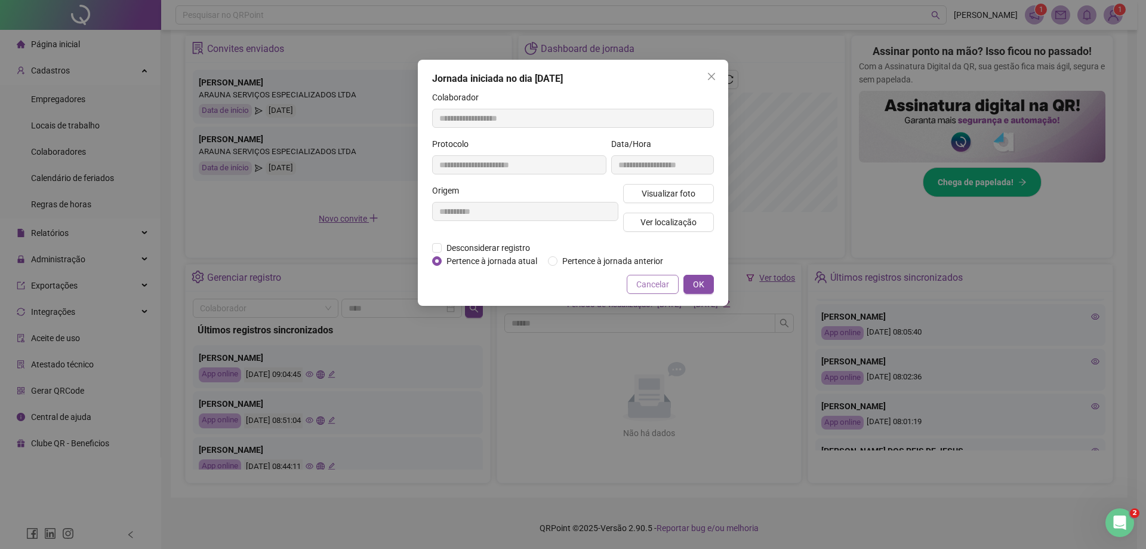
click at [559, 284] on span "Cancelar" at bounding box center [652, 284] width 33 height 13
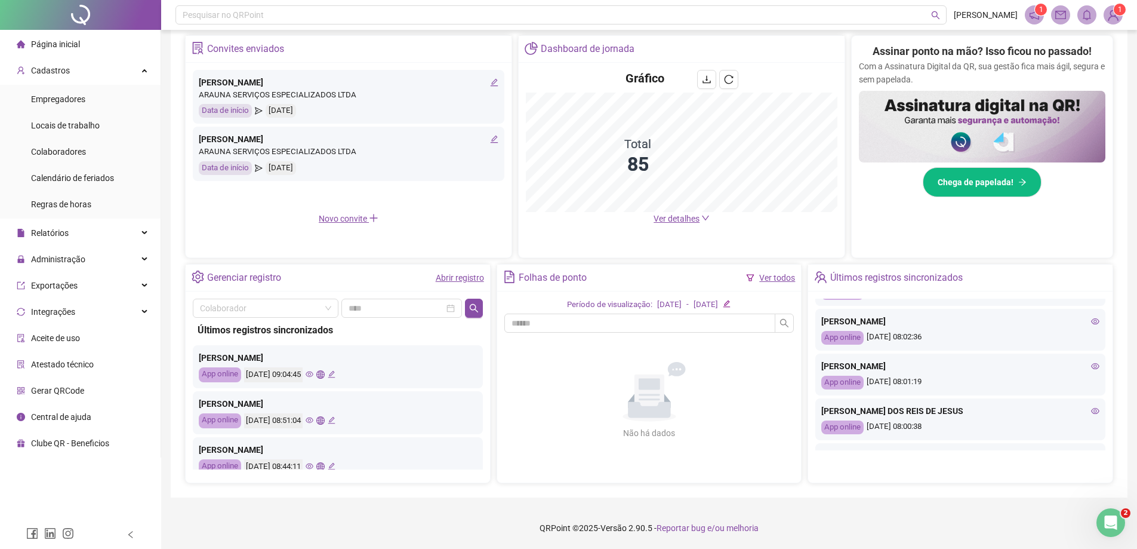
scroll to position [457, 0]
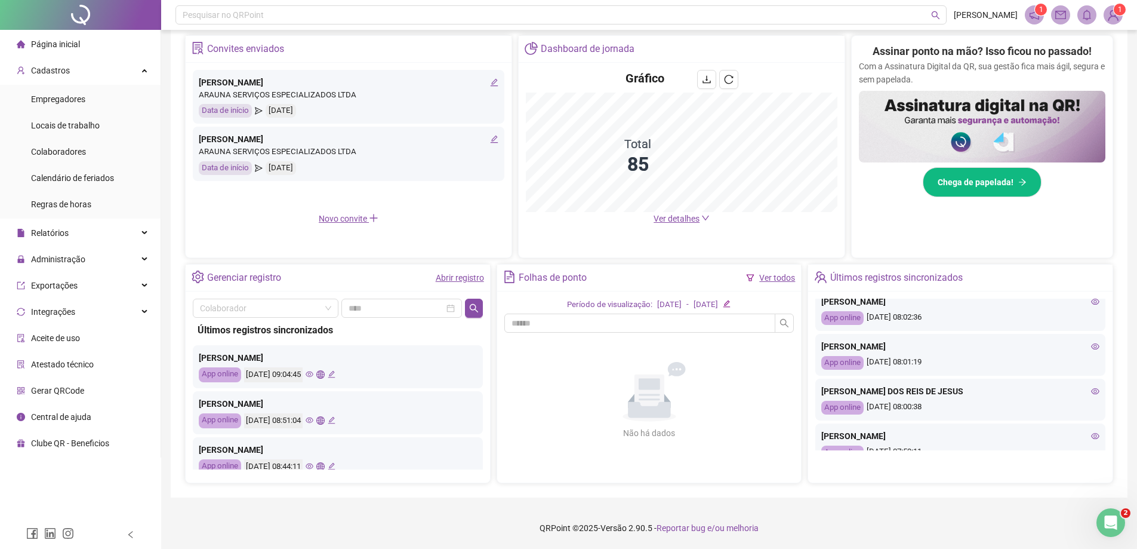
click at [559, 387] on icon "eye" at bounding box center [1095, 391] width 8 height 8
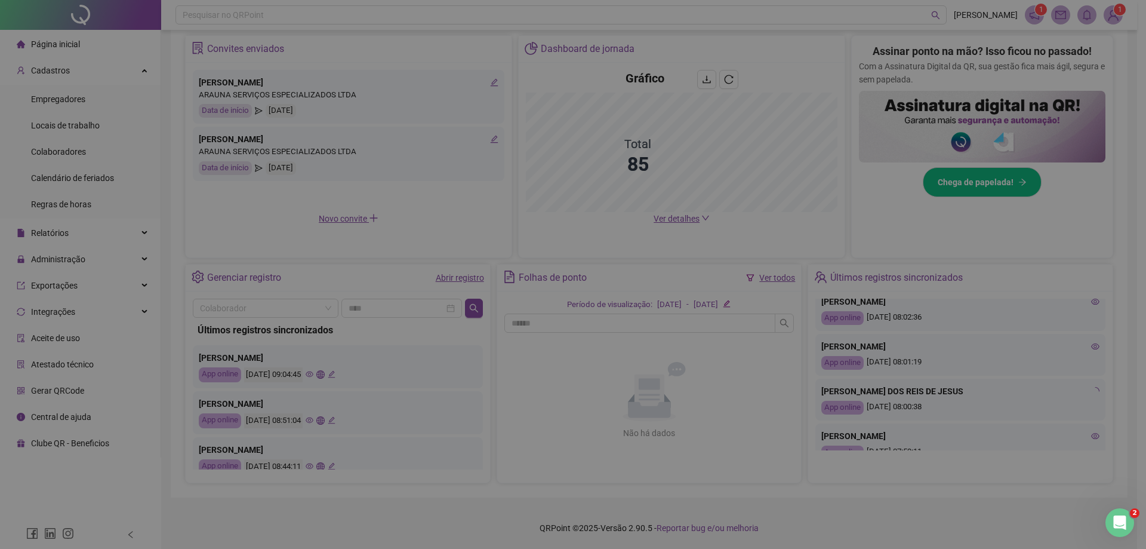
type input "**********"
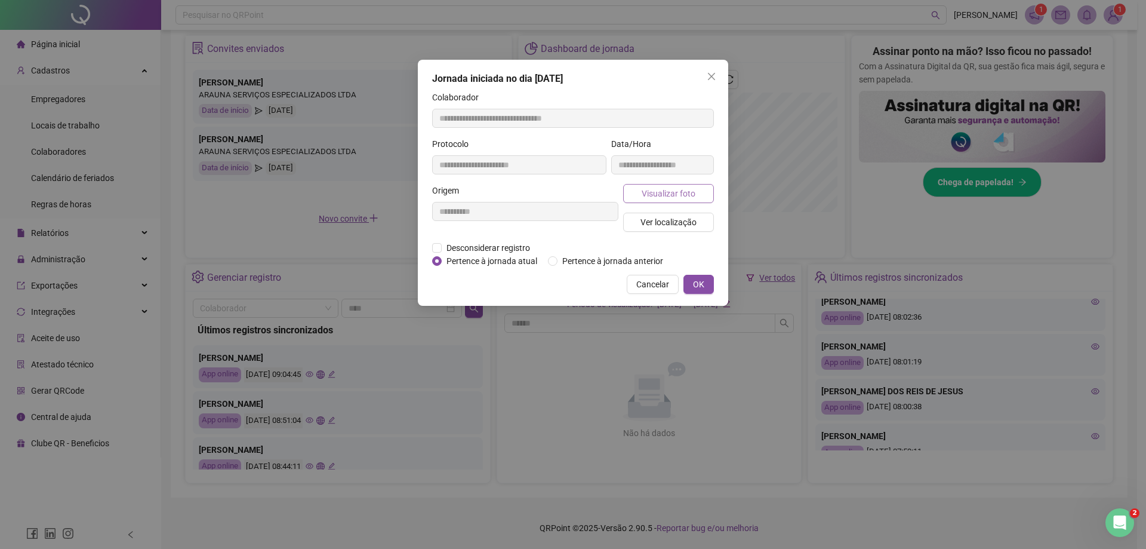
click at [559, 196] on span "Visualizar foto" at bounding box center [669, 193] width 54 height 13
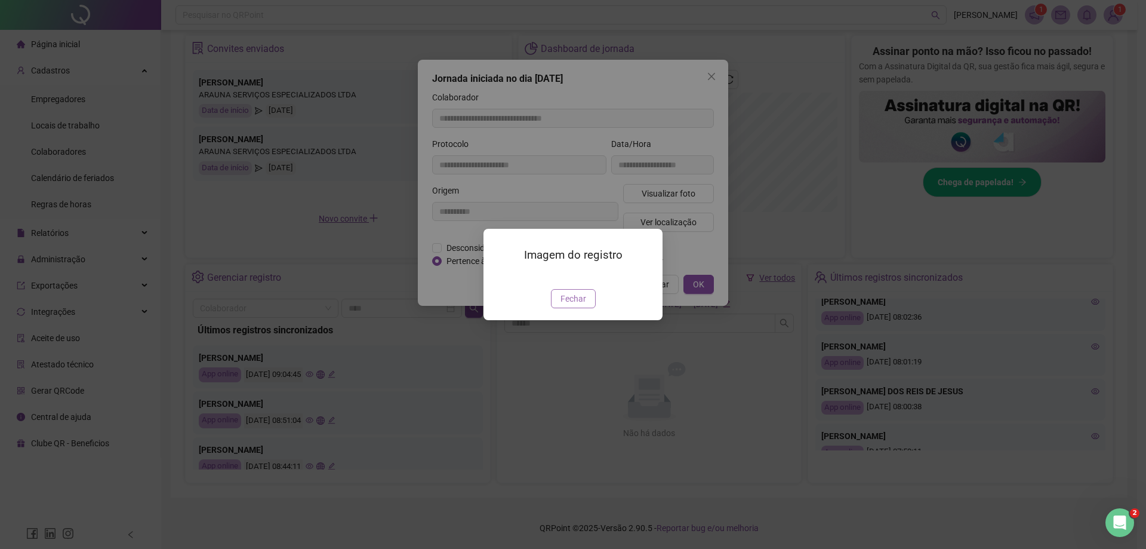
click at [559, 305] on span "Fechar" at bounding box center [574, 298] width 26 height 13
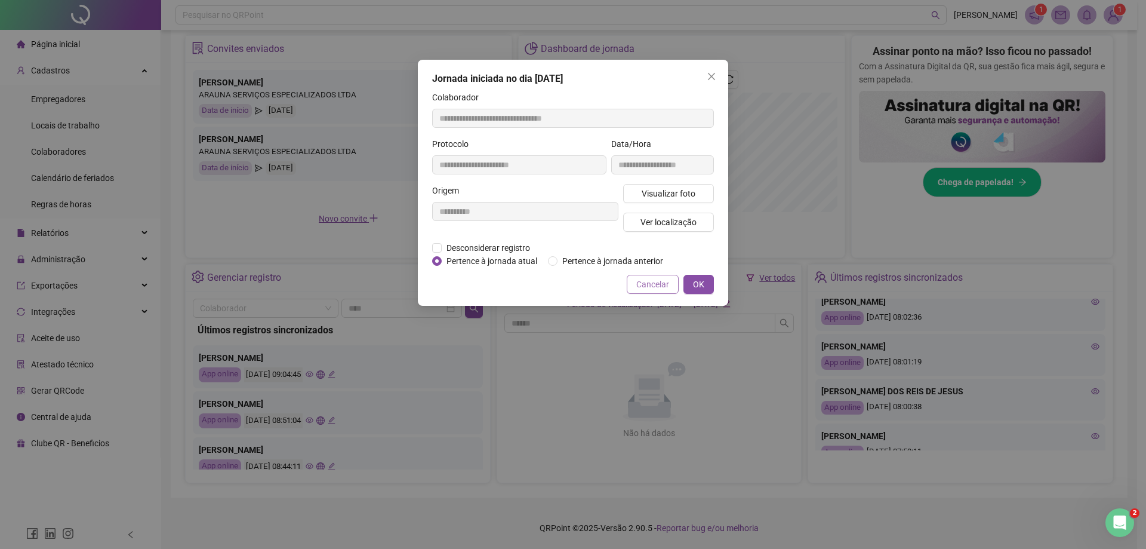
click at [559, 282] on span "Cancelar" at bounding box center [652, 284] width 33 height 13
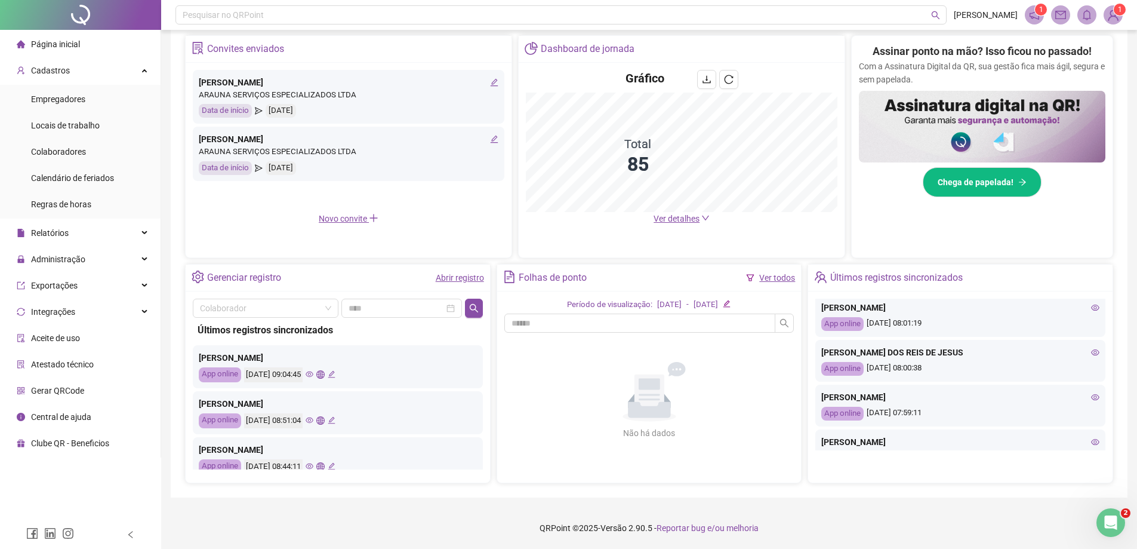
scroll to position [516, 0]
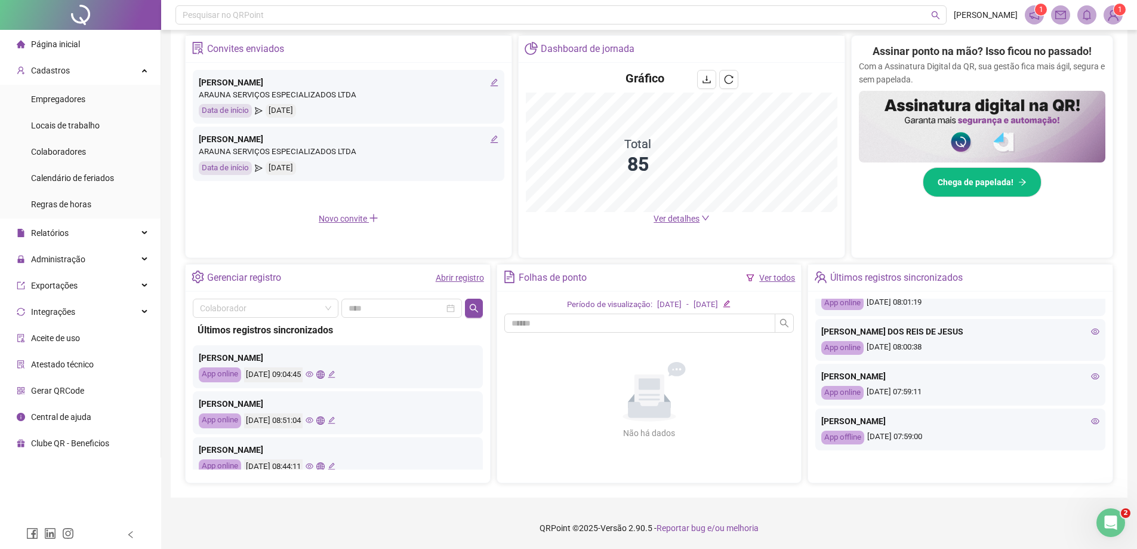
click at [559, 377] on icon "eye" at bounding box center [1095, 376] width 8 height 8
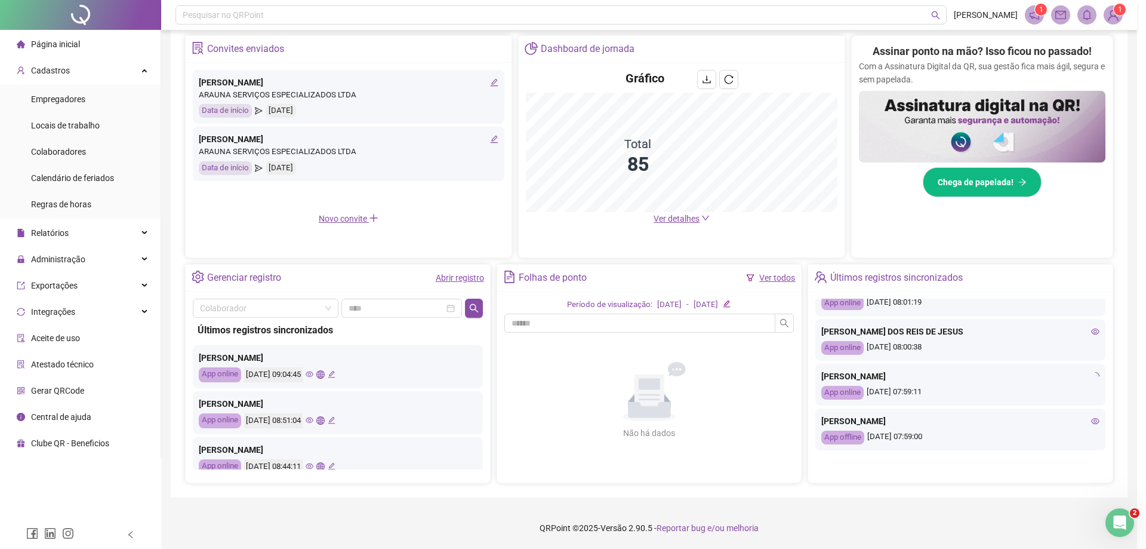
type input "**********"
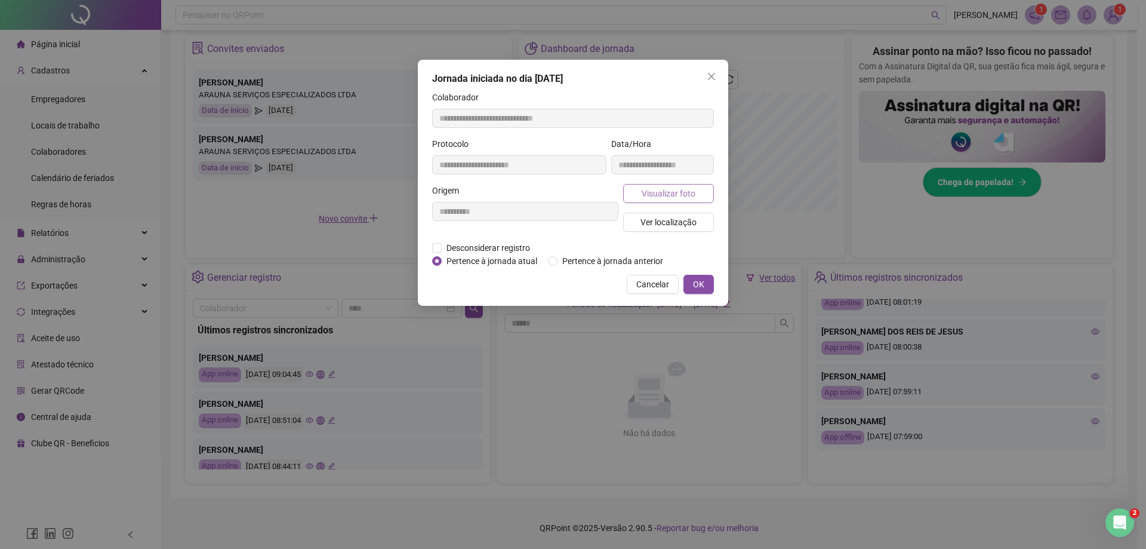
click at [559, 195] on span "Visualizar foto" at bounding box center [669, 193] width 54 height 13
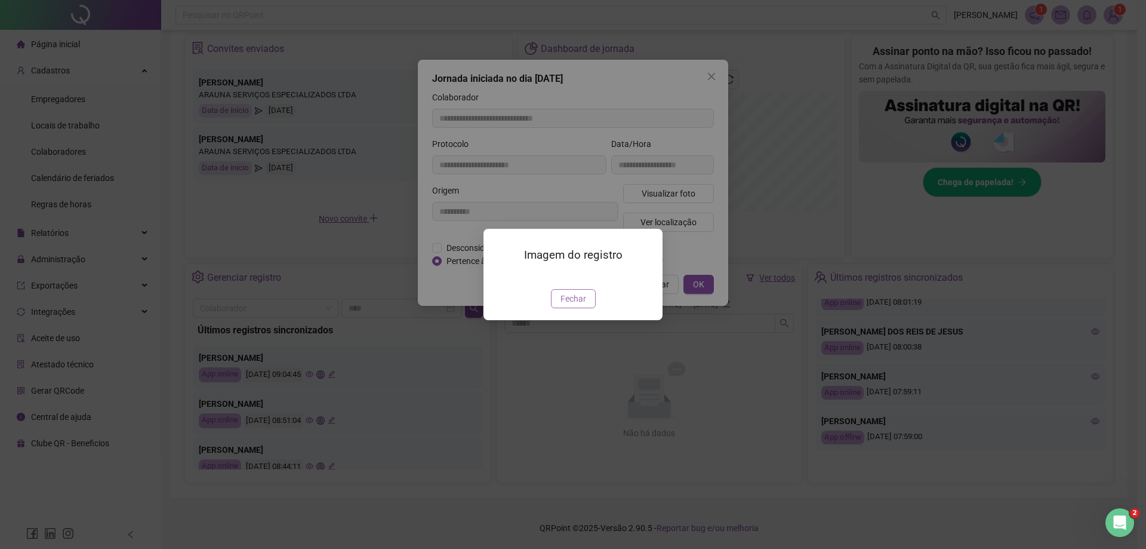
click at [559, 308] on button "Fechar" at bounding box center [573, 298] width 45 height 19
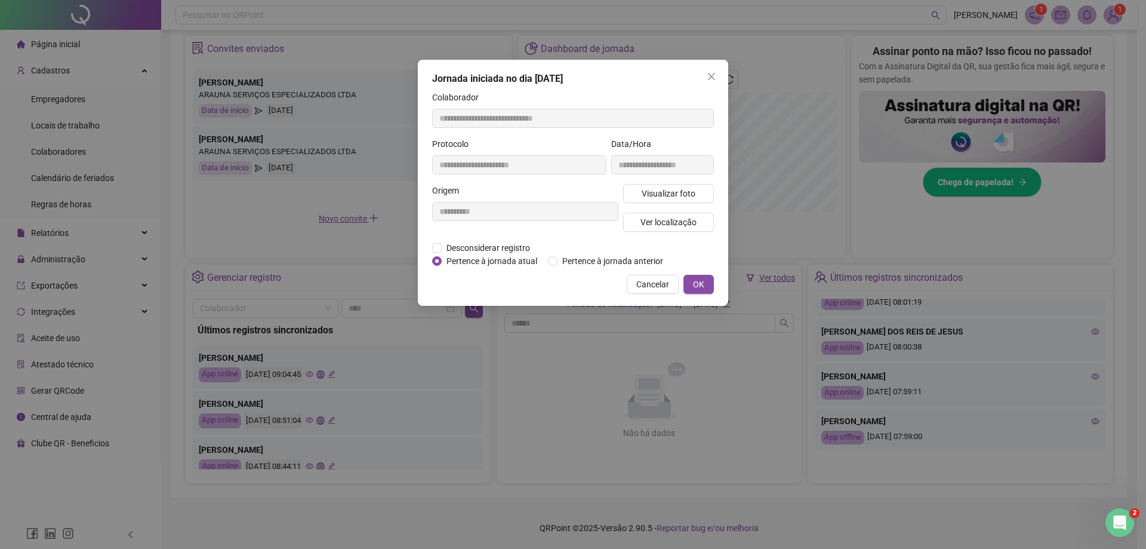
click at [559, 359] on div "**********" at bounding box center [573, 274] width 1146 height 549
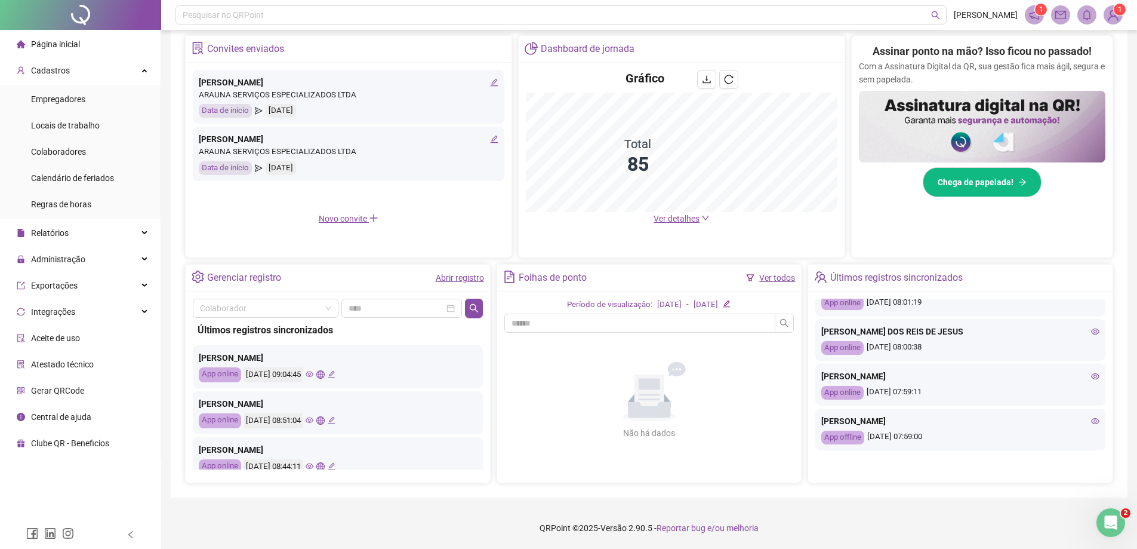
click at [559, 419] on icon "eye" at bounding box center [1095, 421] width 8 height 8
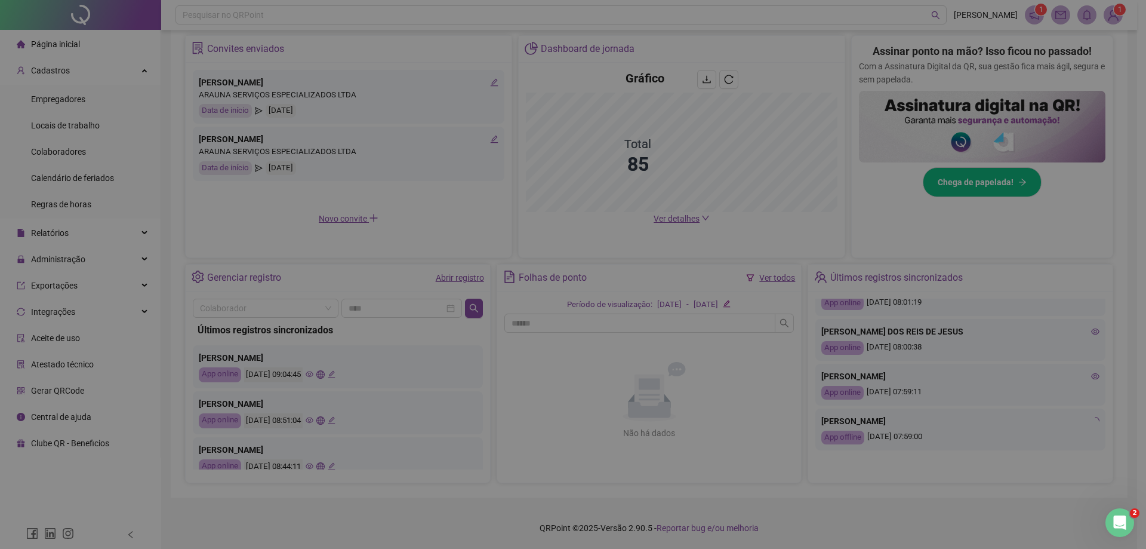
type input "**********"
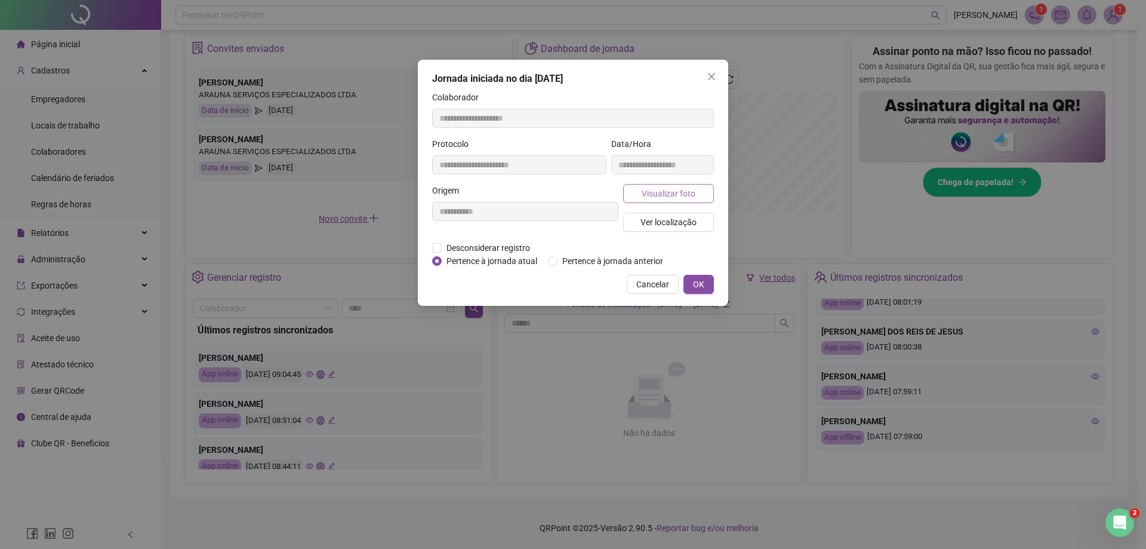
click at [559, 195] on span "Visualizar foto" at bounding box center [669, 193] width 54 height 13
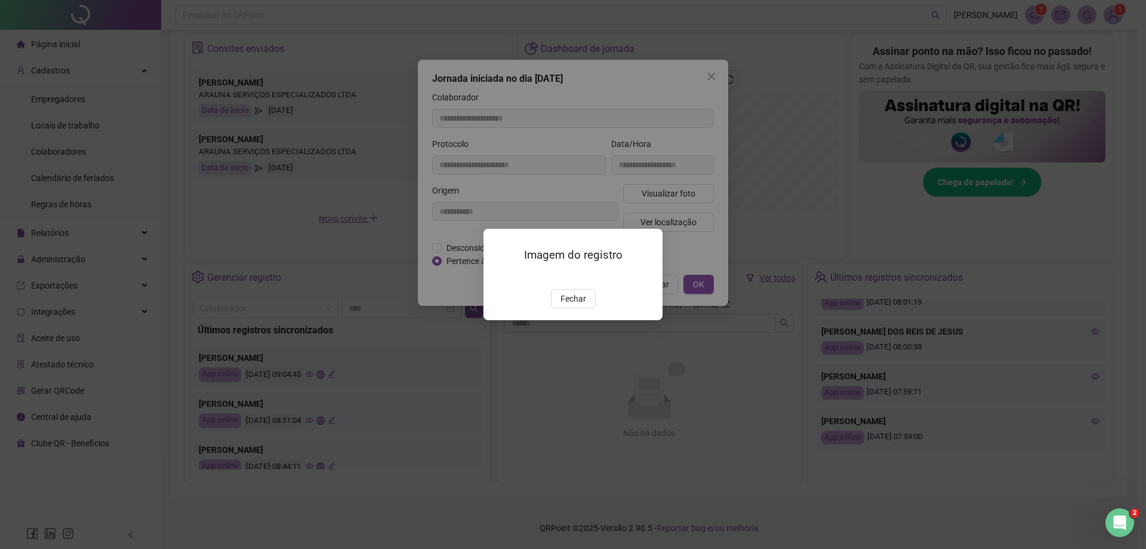
click at [498, 276] on img at bounding box center [498, 276] width 0 height 0
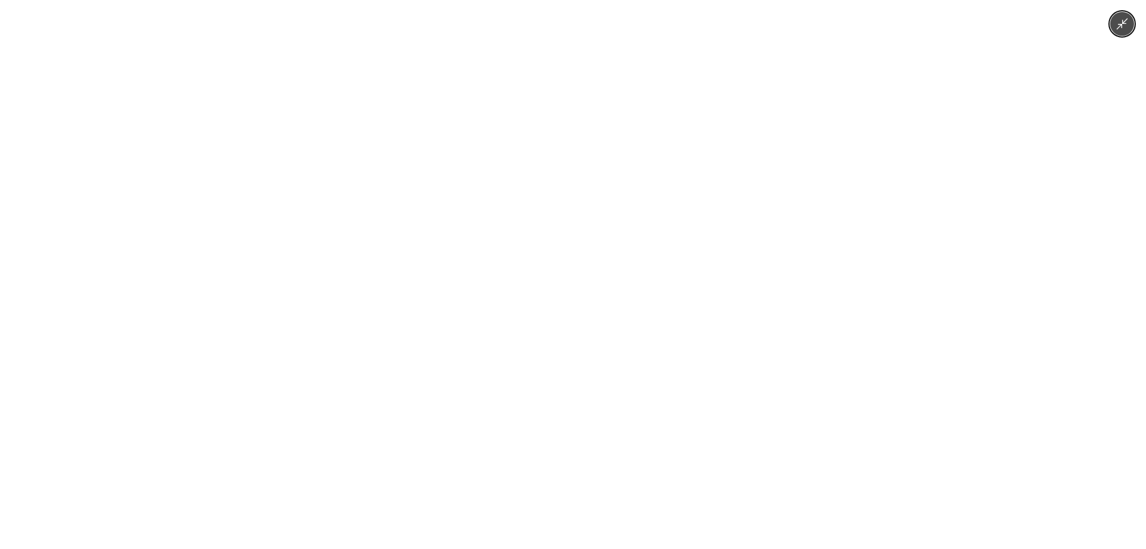
click at [559, 370] on div at bounding box center [573, 274] width 1146 height 549
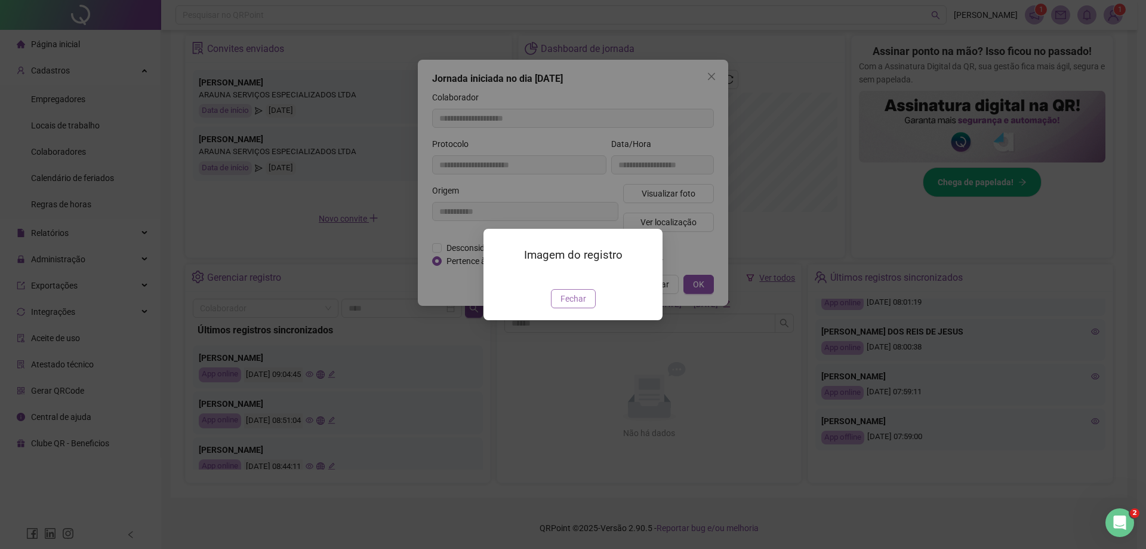
click at [559, 305] on span "Fechar" at bounding box center [574, 298] width 26 height 13
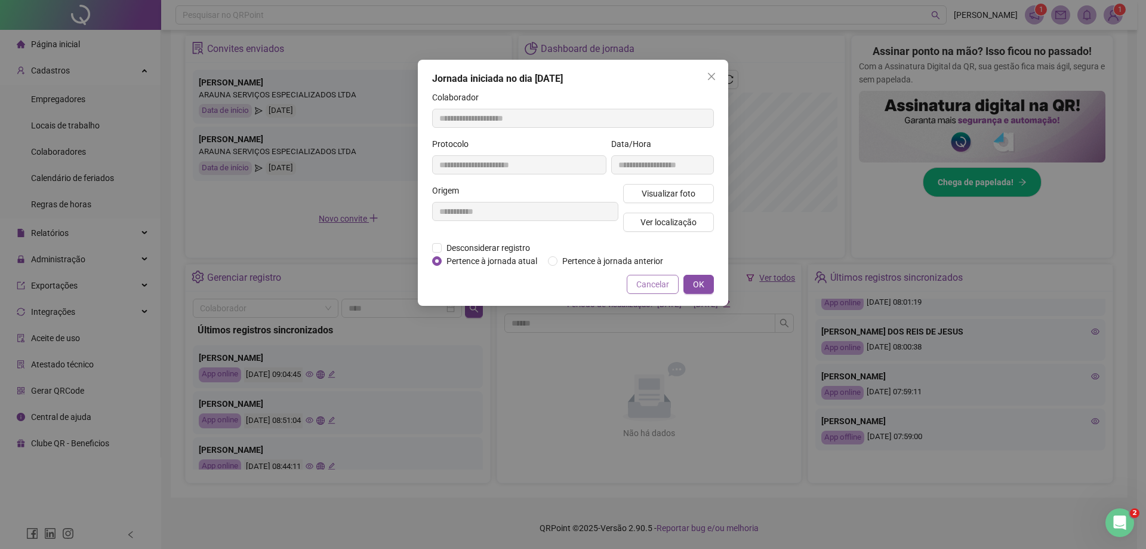
click at [559, 281] on span "Cancelar" at bounding box center [652, 284] width 33 height 13
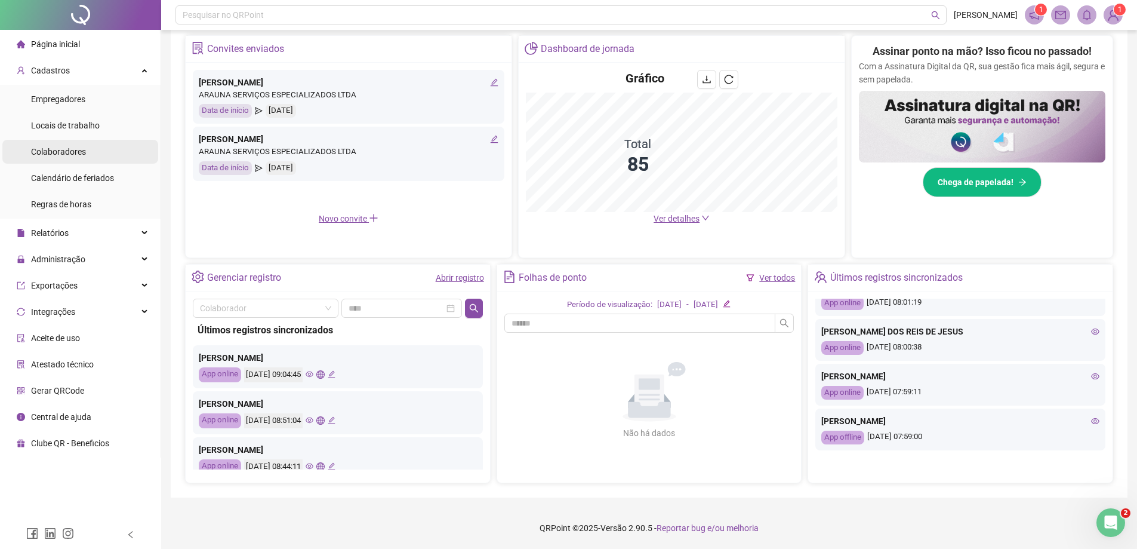
click at [84, 142] on div "Colaboradores" at bounding box center [58, 152] width 55 height 24
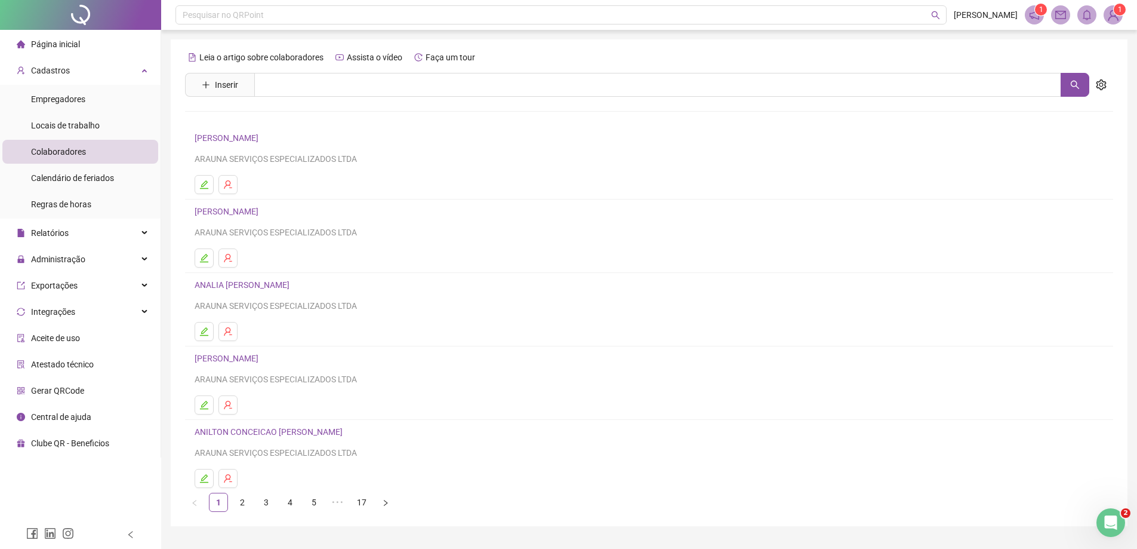
click at [109, 45] on li "Página inicial" at bounding box center [80, 44] width 156 height 24
